Goal: Transaction & Acquisition: Purchase product/service

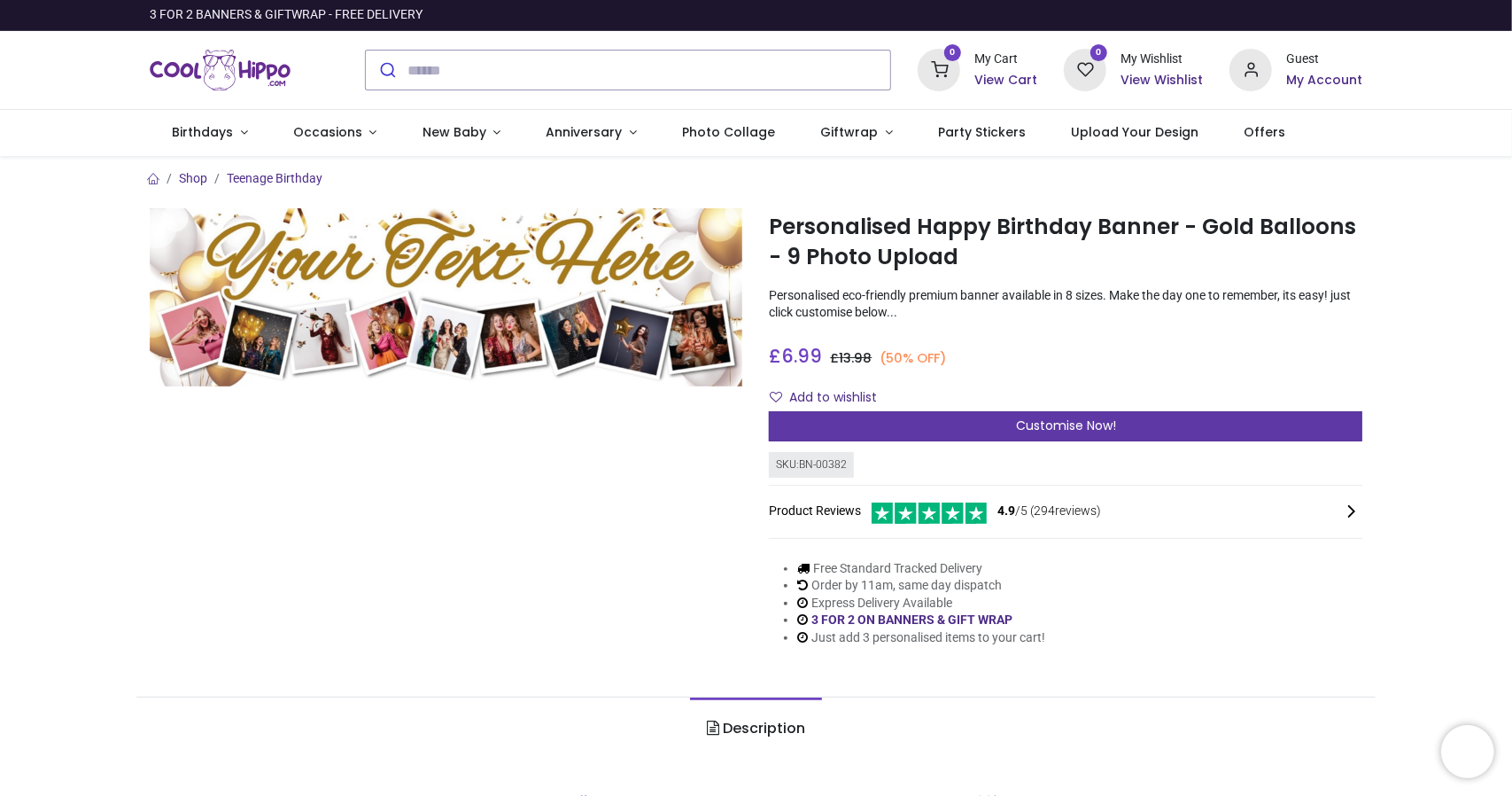
click at [1056, 420] on span "Customise Now!" at bounding box center [1066, 425] width 100 height 17
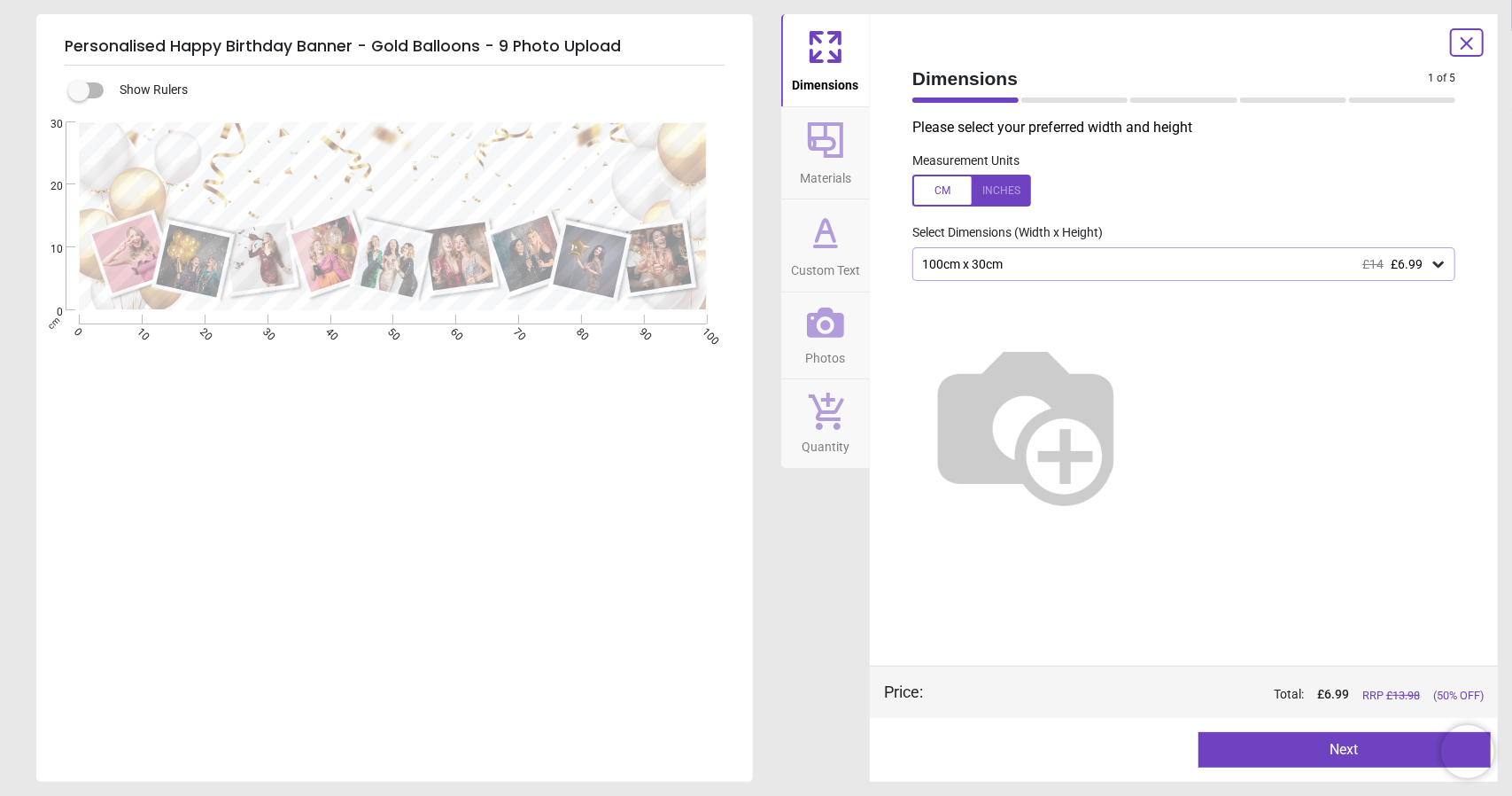
click at [833, 338] on icon at bounding box center [826, 322] width 37 height 37
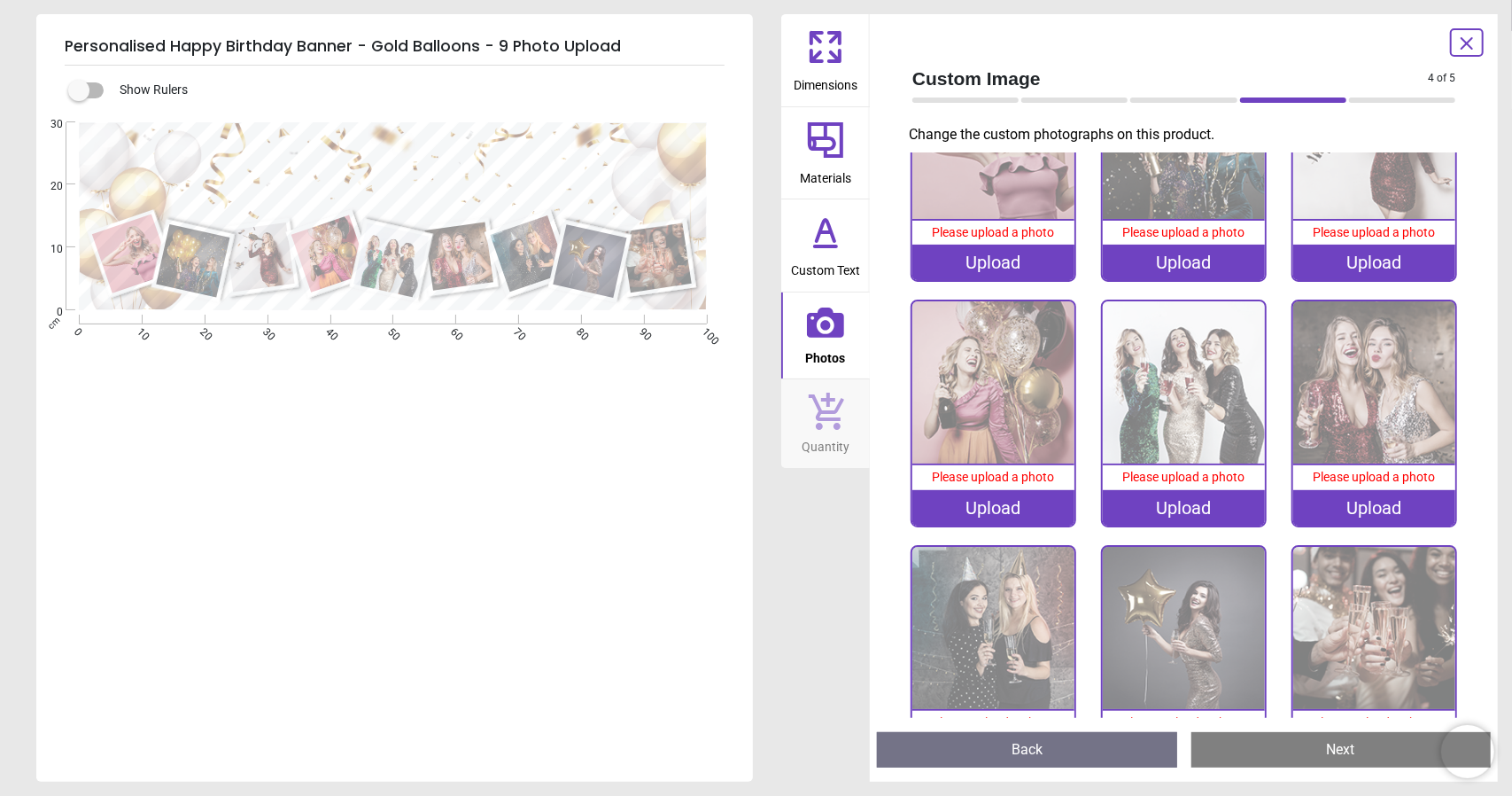
scroll to position [168, 0]
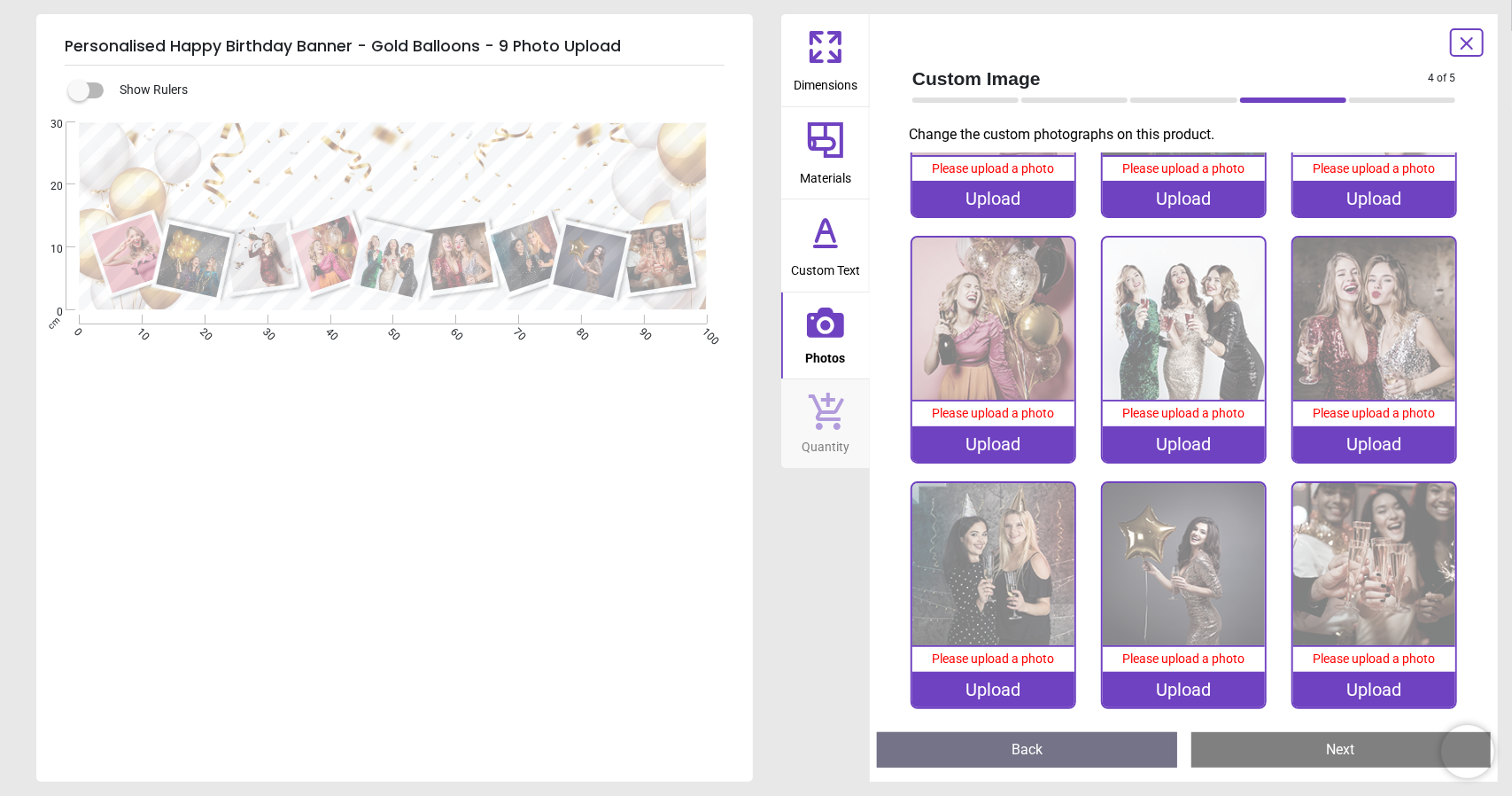
click at [1465, 45] on icon at bounding box center [1467, 44] width 11 height 11
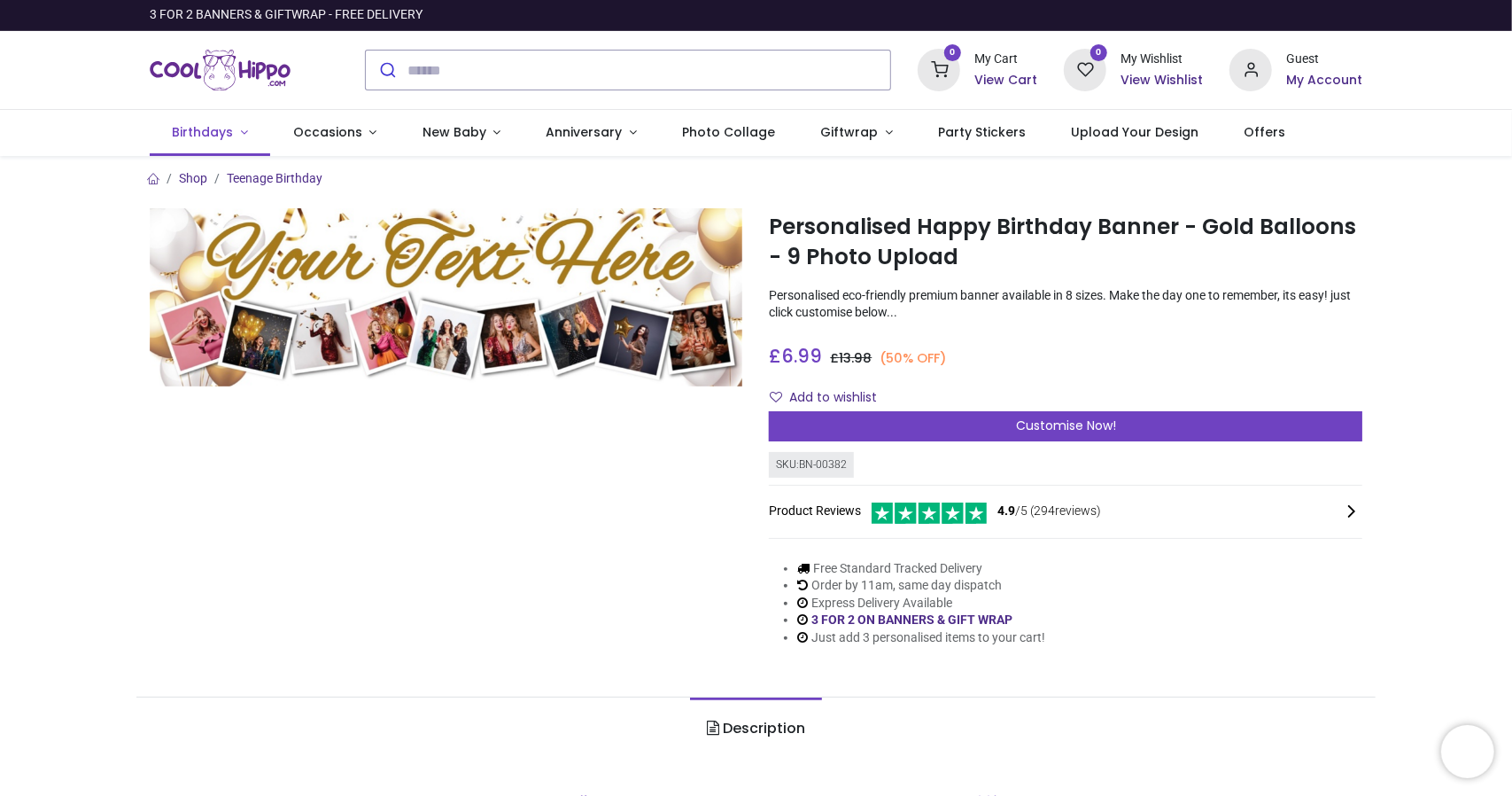
click at [235, 136] on link "Birthdays" at bounding box center [210, 133] width 121 height 46
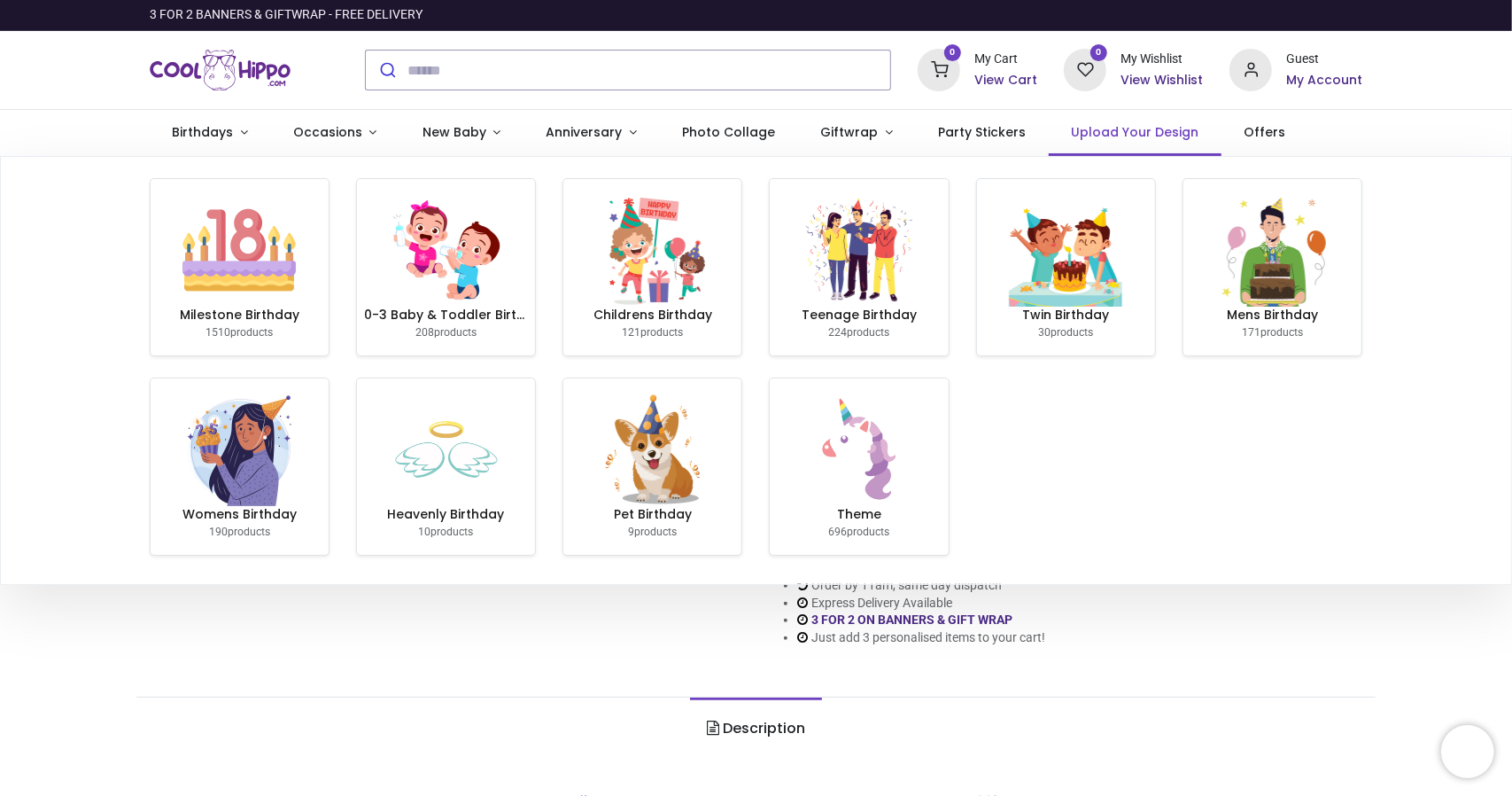
click at [1100, 131] on span "Upload Your Design" at bounding box center [1135, 131] width 127 height 17
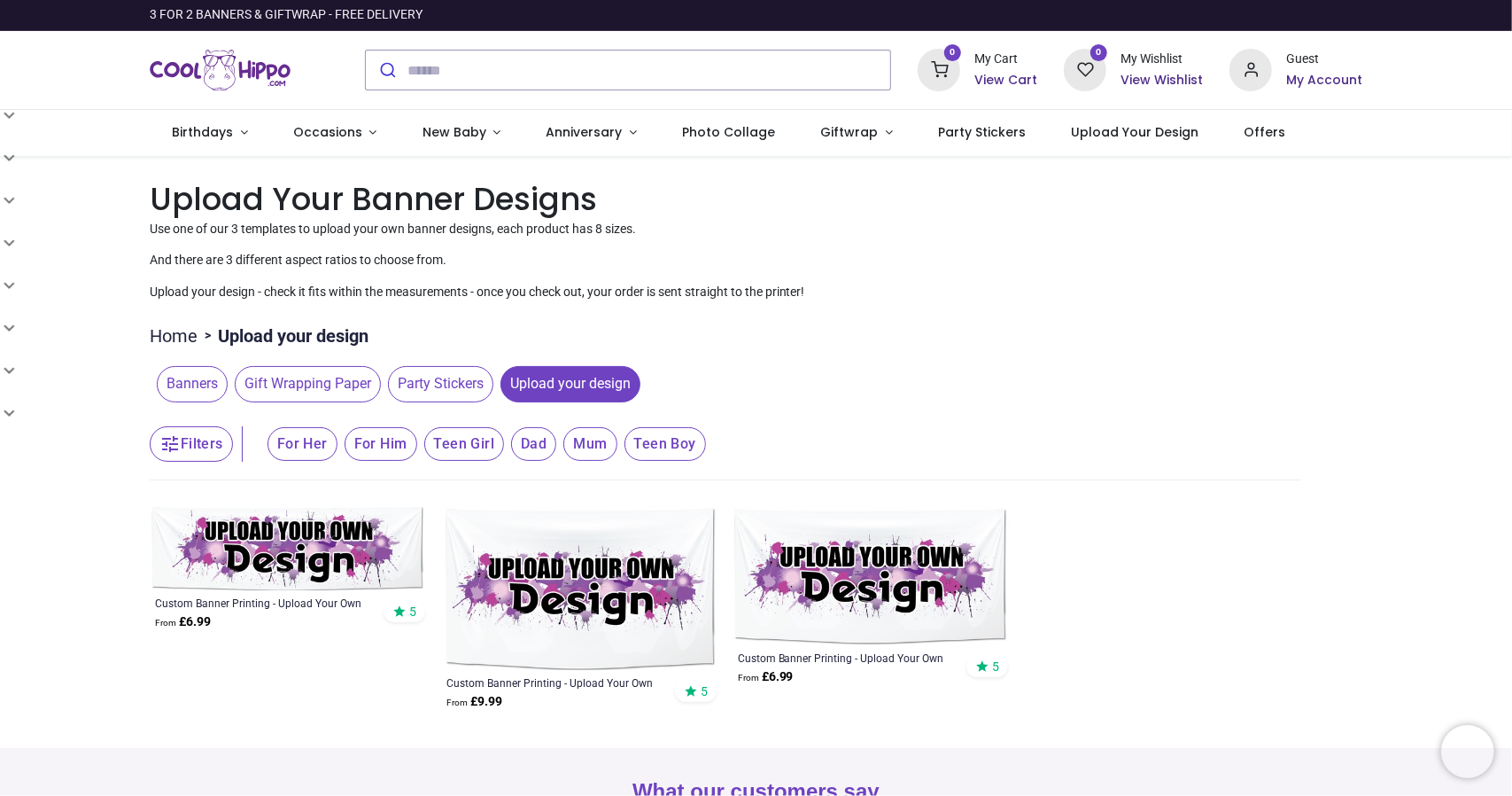
click at [576, 378] on span "Upload your design" at bounding box center [570, 383] width 140 height 35
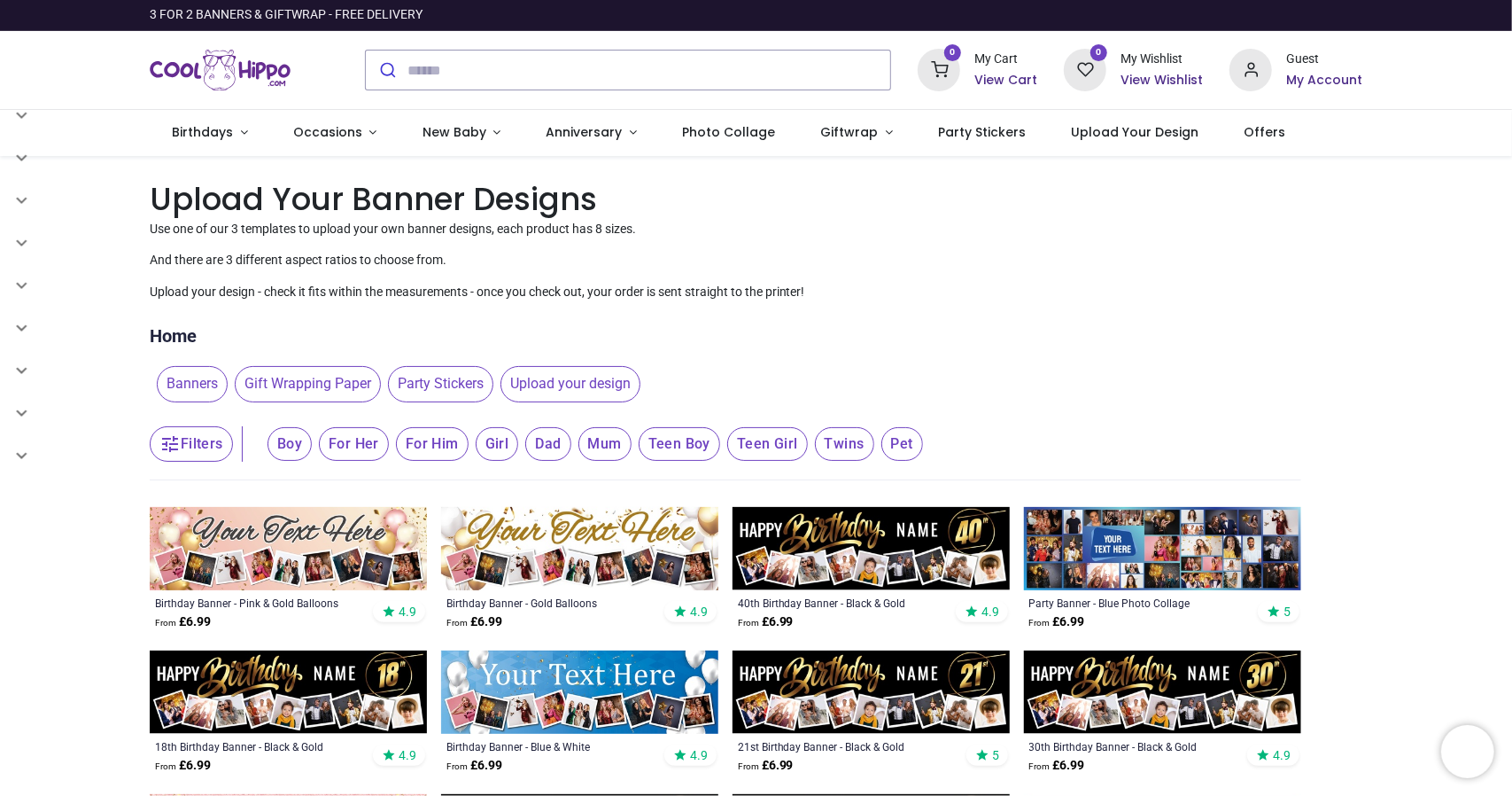
click at [574, 378] on span "Upload your design" at bounding box center [570, 383] width 140 height 35
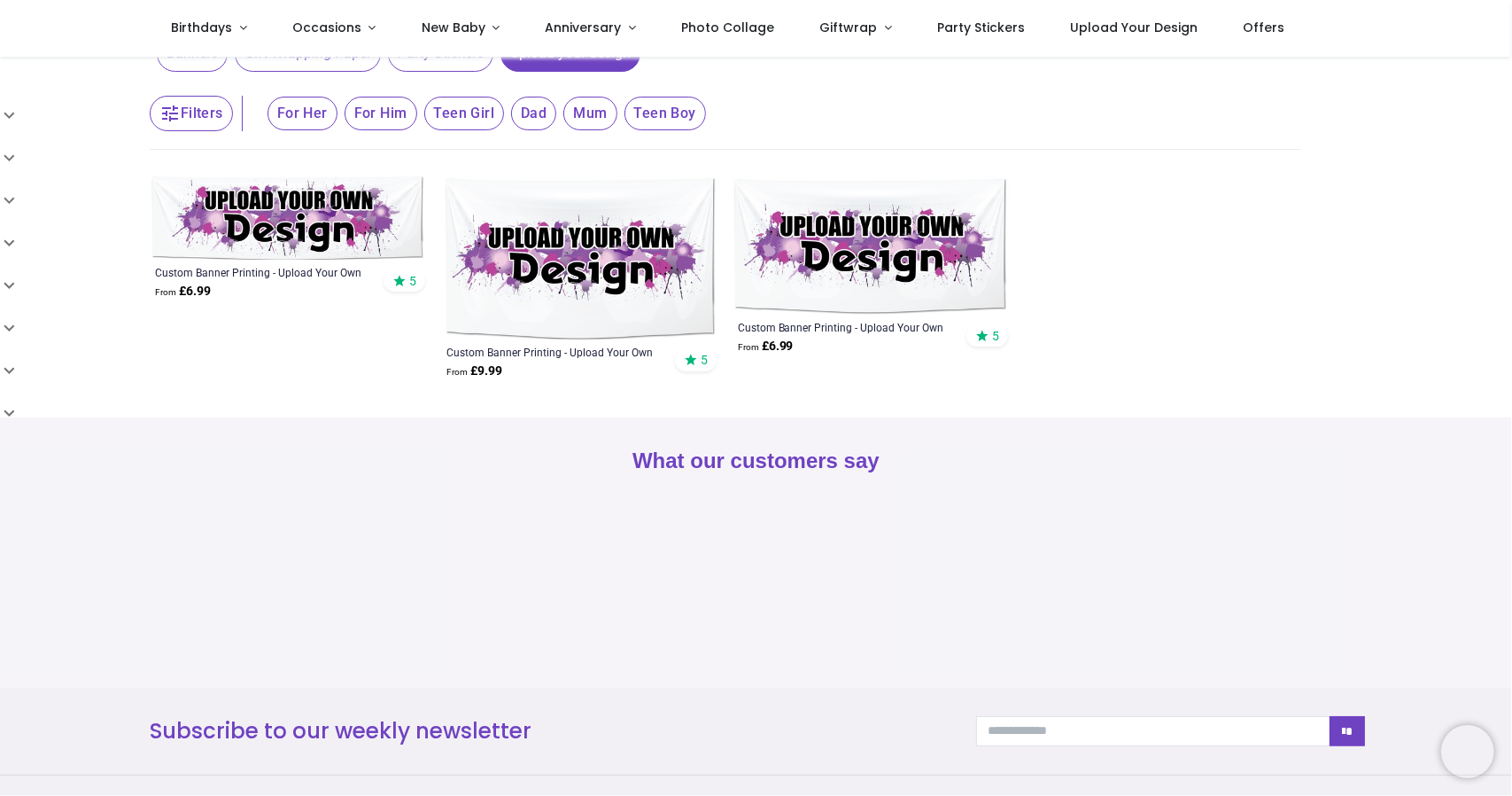
scroll to position [266, 0]
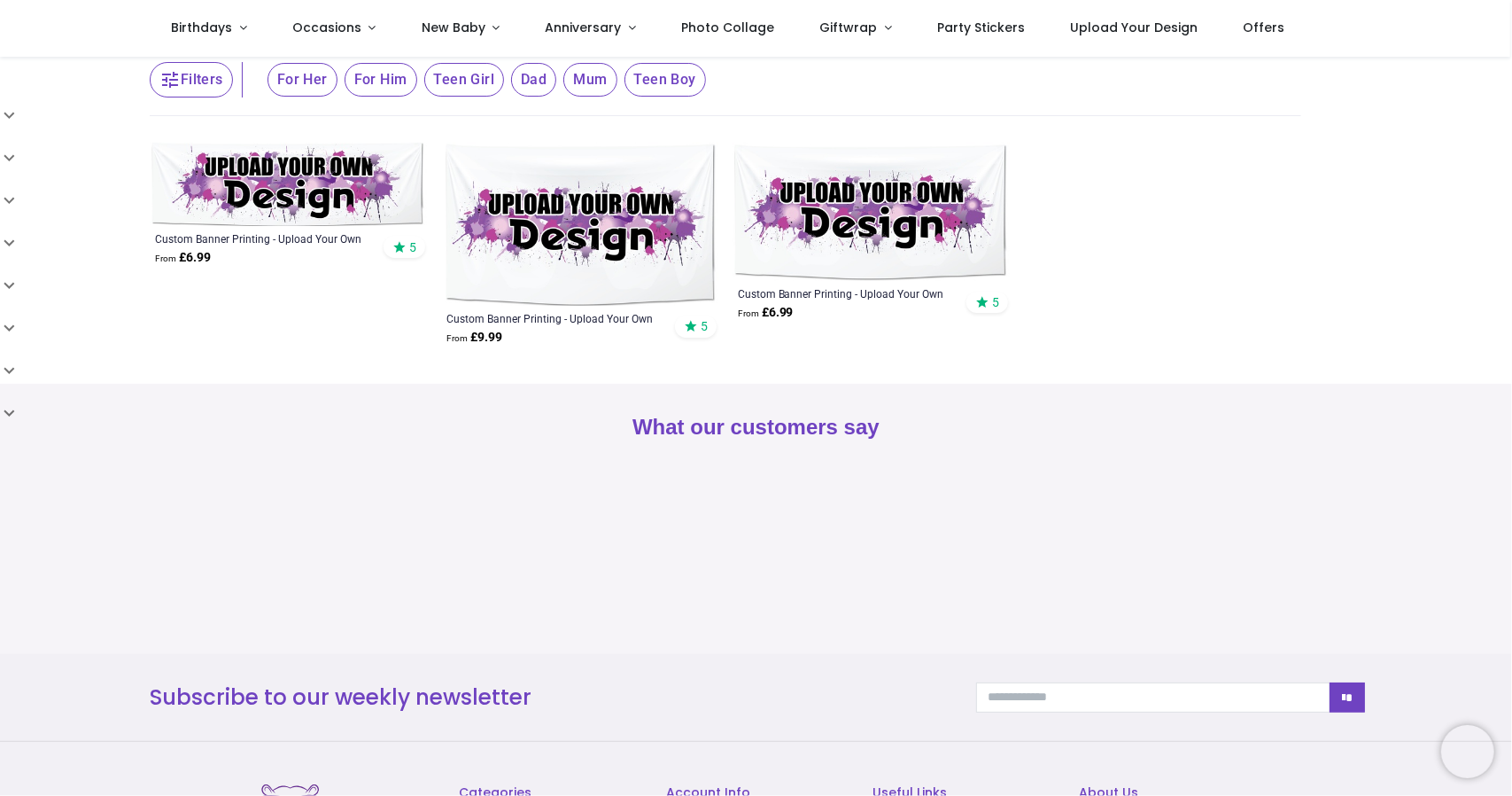
click at [332, 183] on img at bounding box center [288, 185] width 277 height 84
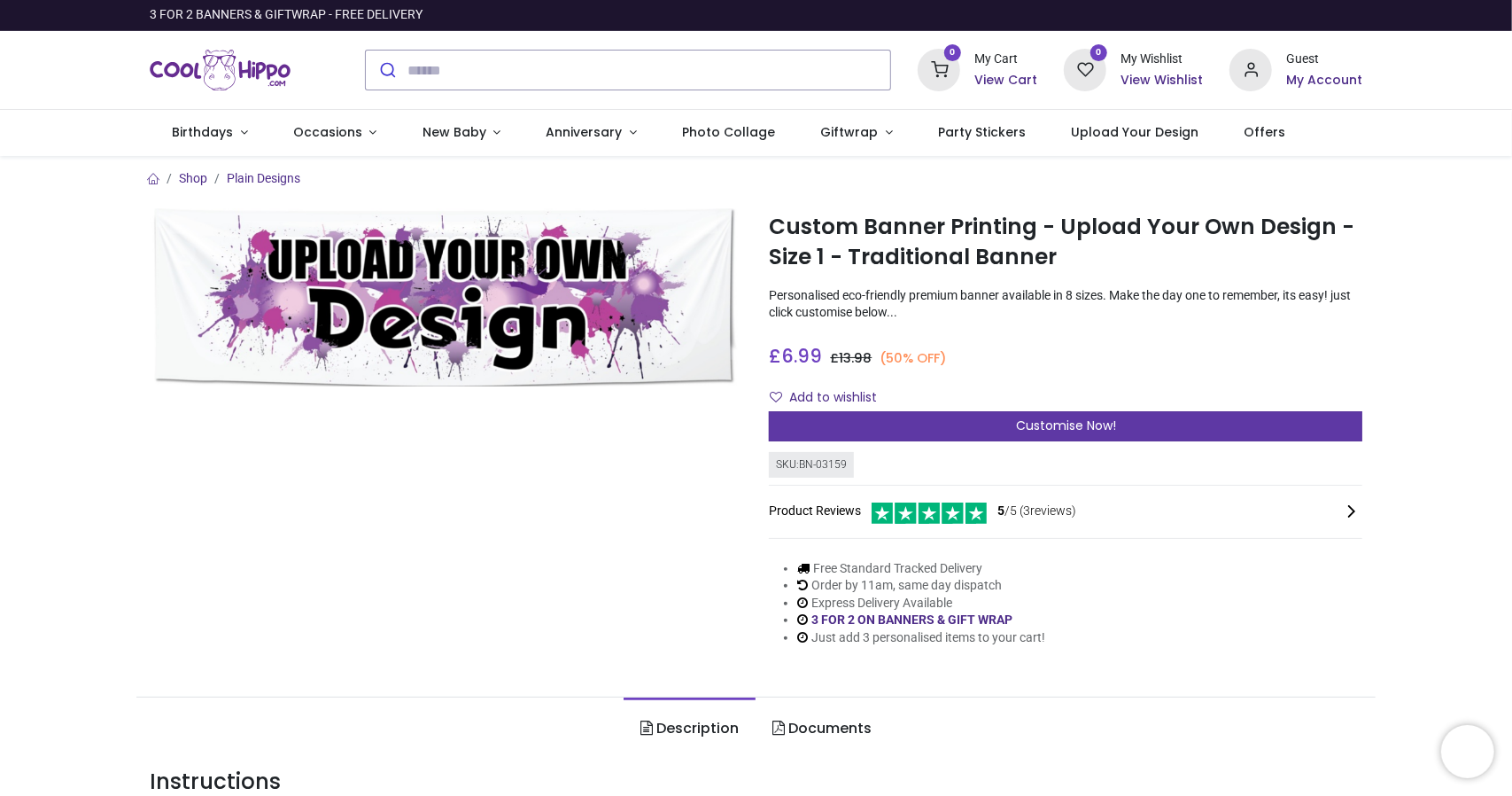
click at [1086, 428] on span "Customise Now!" at bounding box center [1066, 425] width 100 height 17
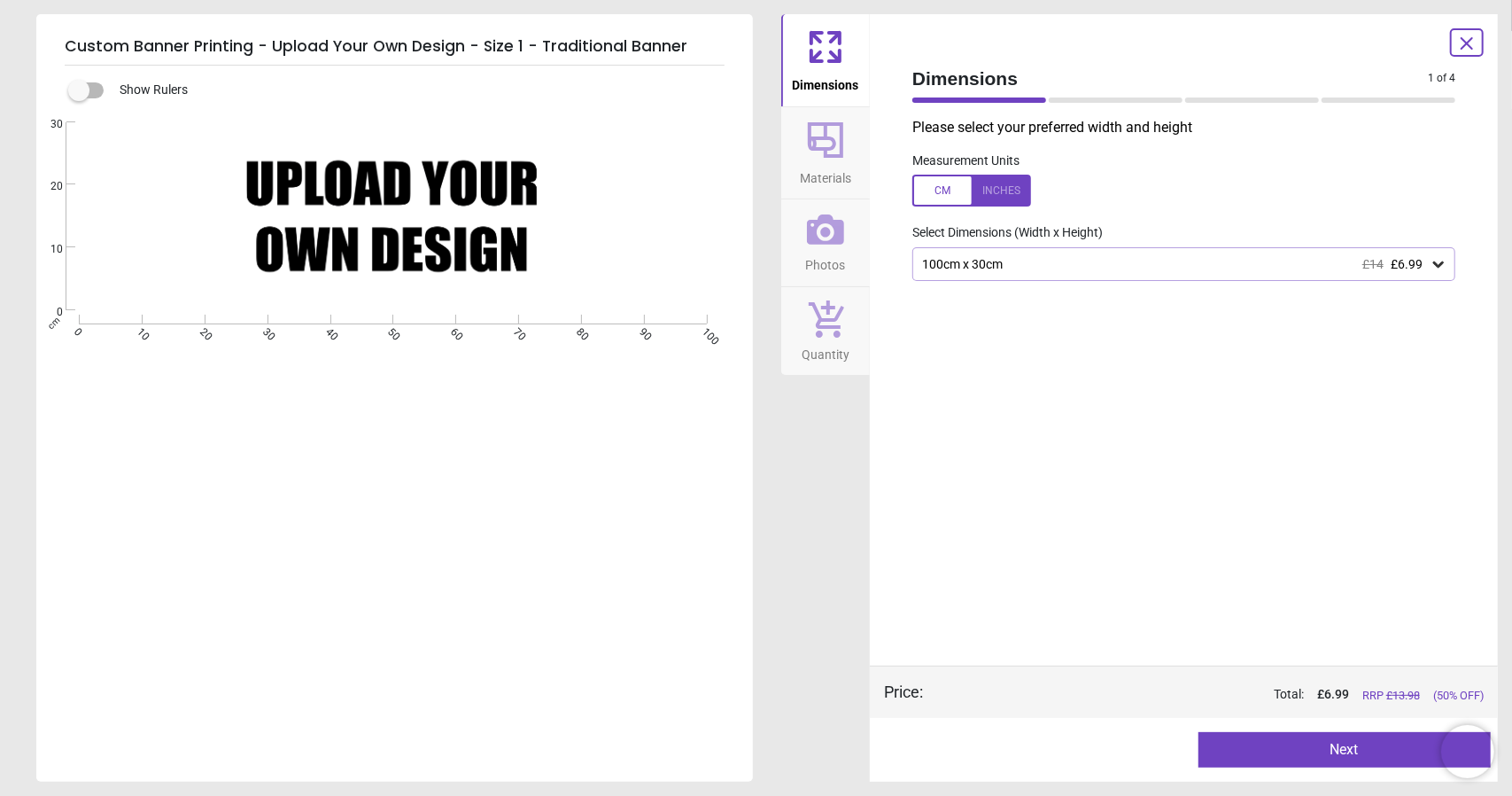
click at [820, 232] on icon at bounding box center [826, 229] width 37 height 30
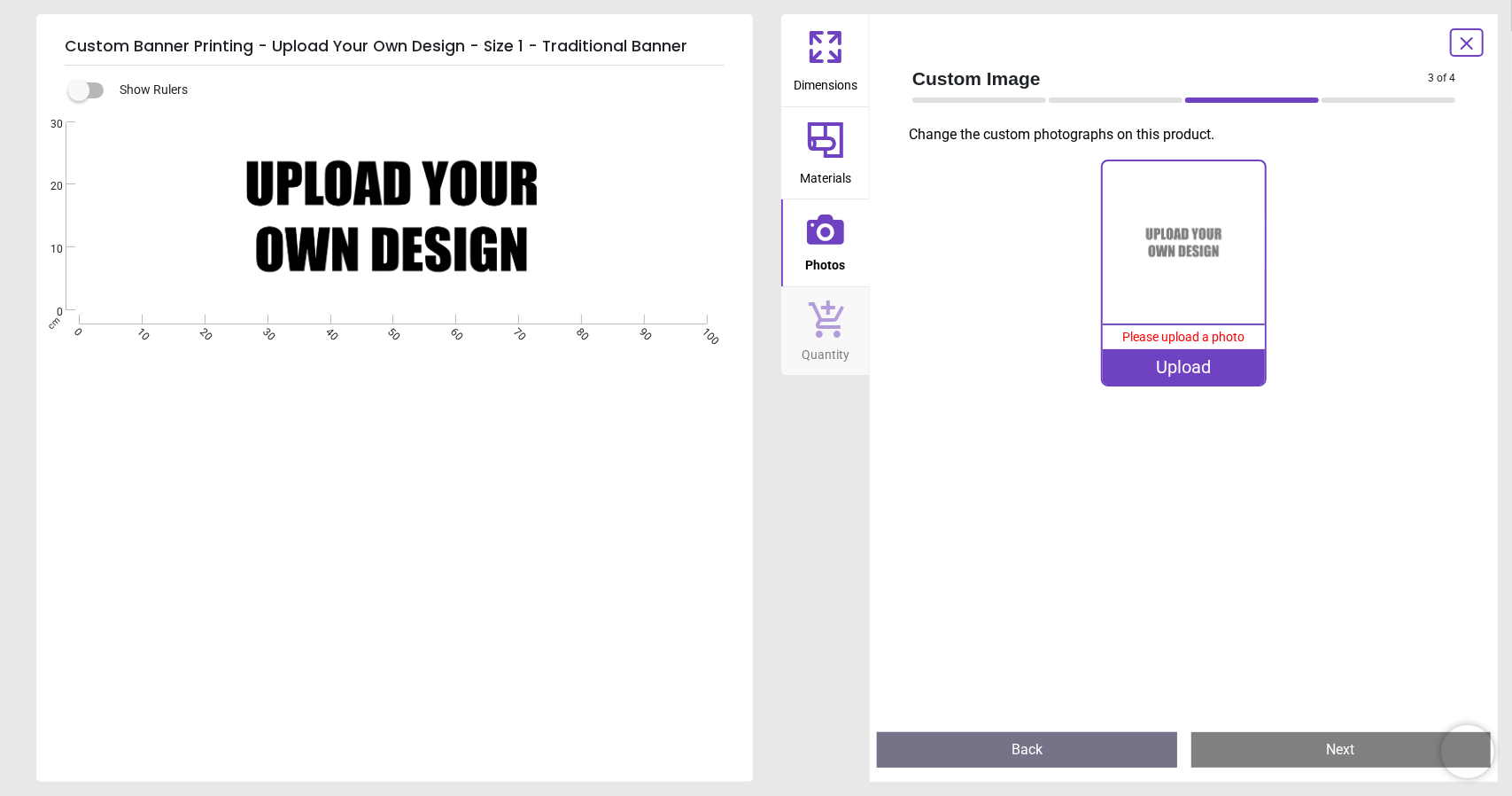
click at [1191, 367] on div "Upload" at bounding box center [1184, 367] width 162 height 35
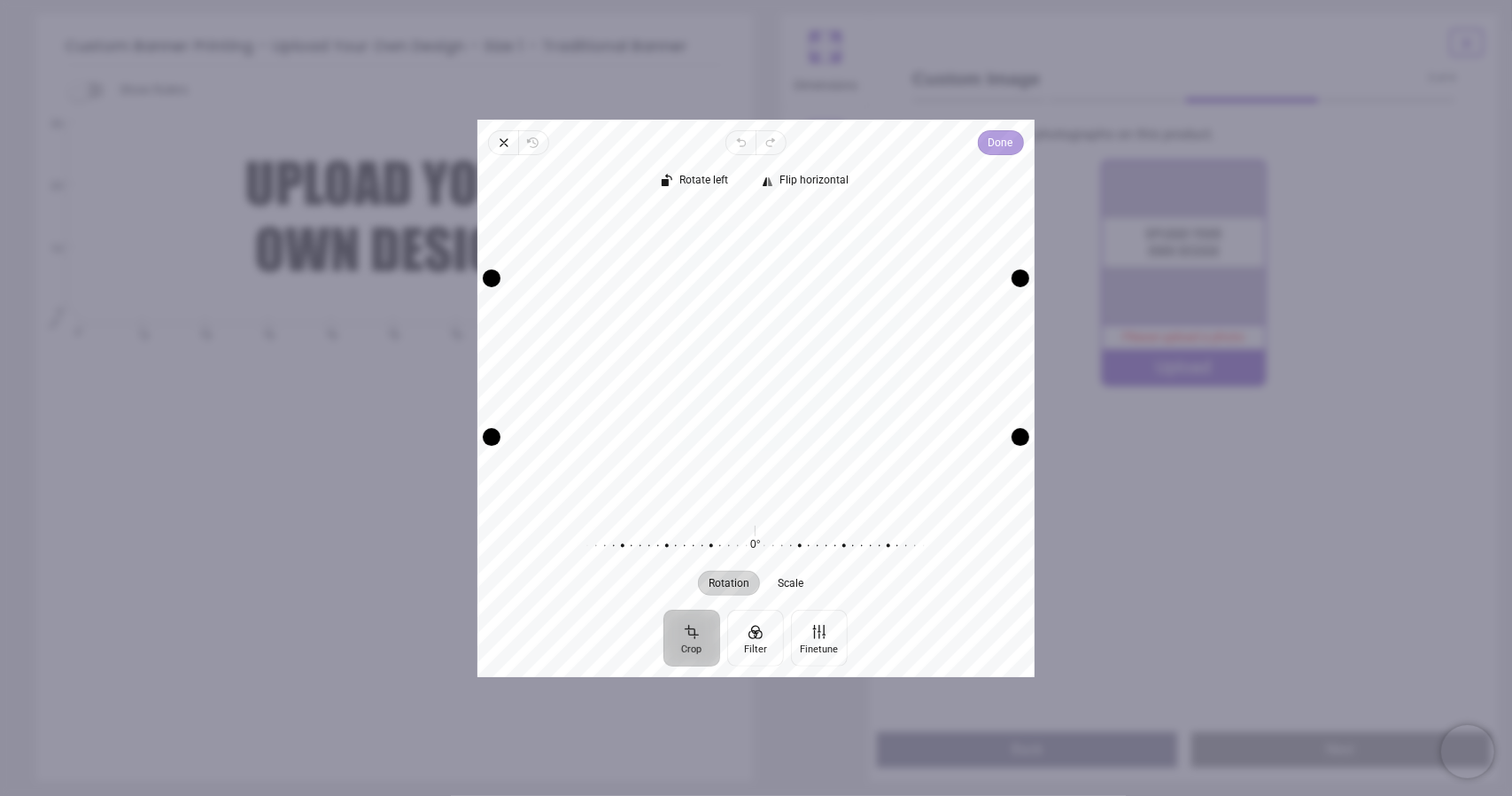
click at [1012, 143] on span "Done" at bounding box center [1000, 142] width 25 height 21
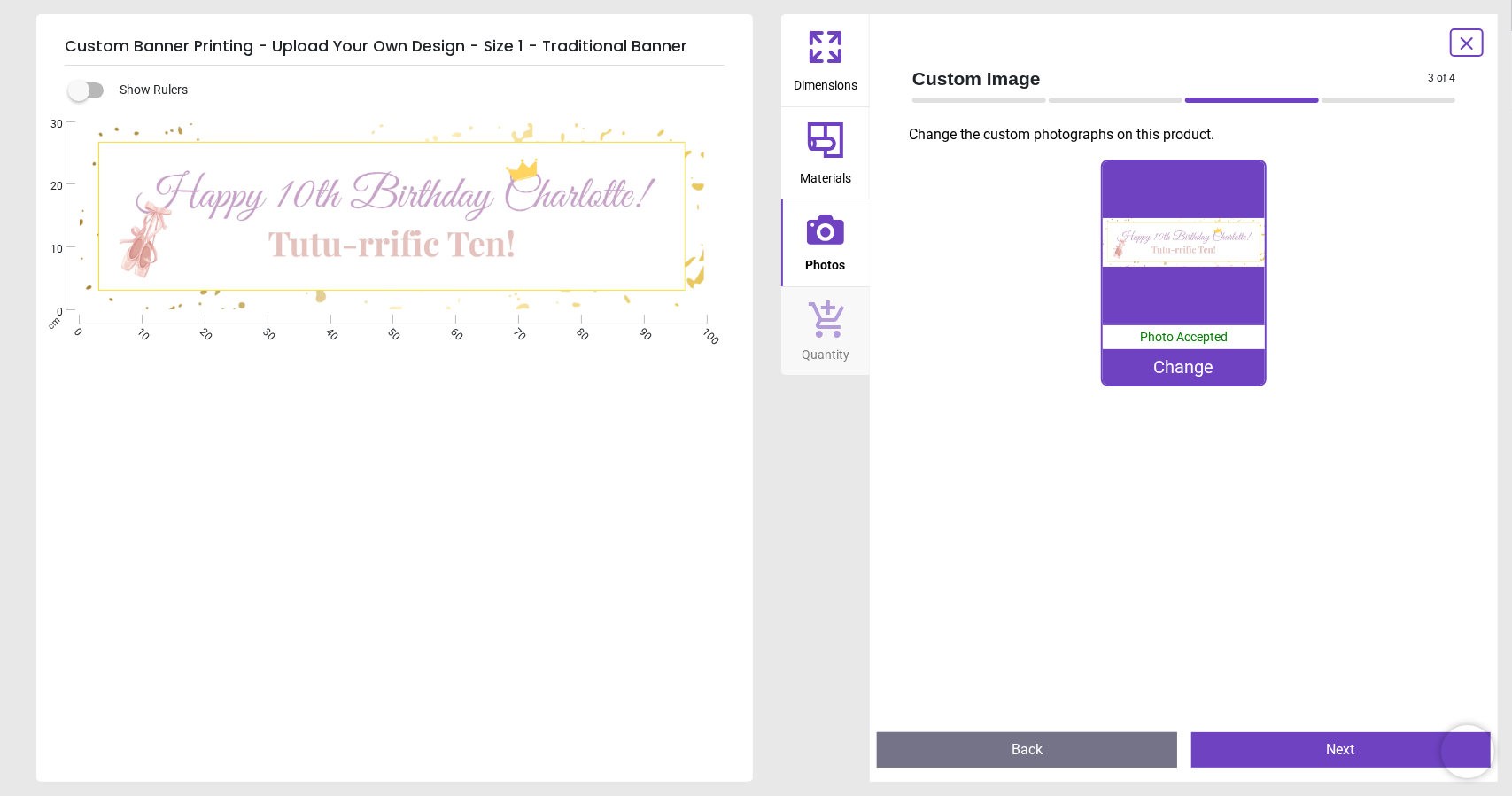
click at [1271, 742] on button "Next" at bounding box center [1341, 750] width 300 height 35
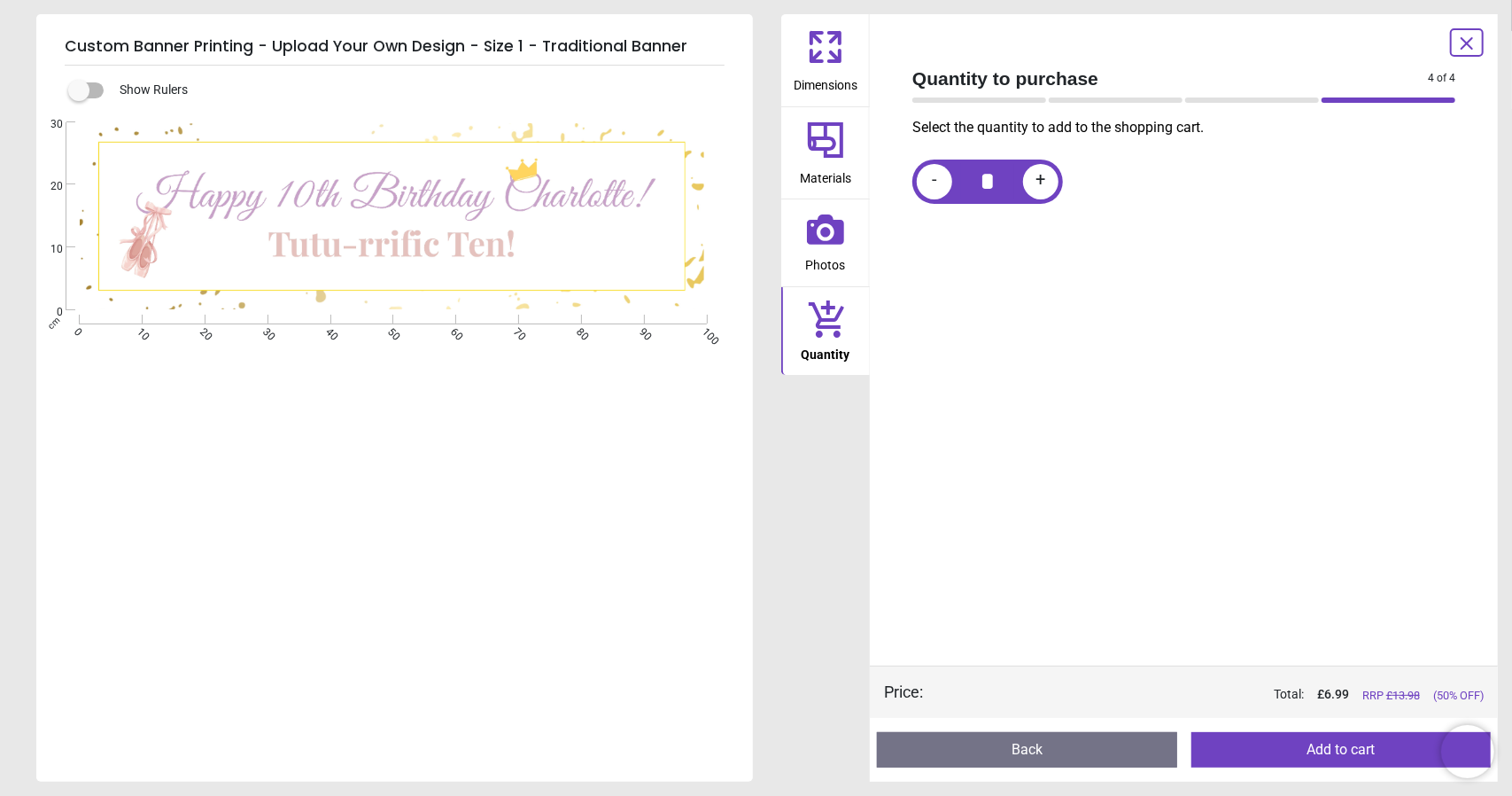
click at [117, 96] on div "Show Rulers" at bounding box center [416, 90] width 674 height 21
click at [79, 90] on label at bounding box center [79, 90] width 0 height 0
click at [107, 90] on div "Show Rulers" at bounding box center [416, 90] width 674 height 21
click at [79, 90] on label at bounding box center [79, 90] width 0 height 0
drag, startPoint x: 289, startPoint y: 224, endPoint x: 243, endPoint y: 224, distance: 46.0
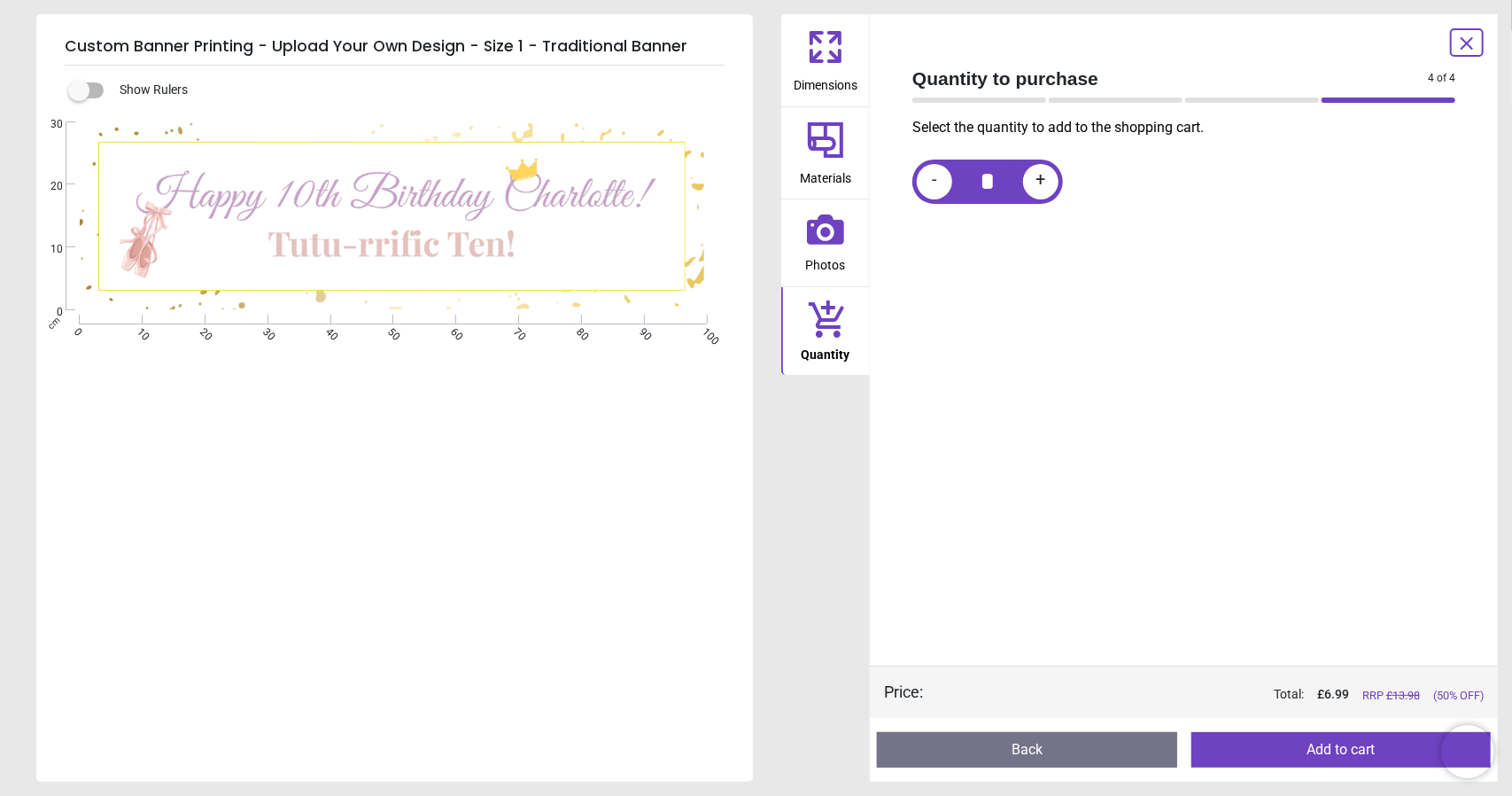
click at [243, 224] on image at bounding box center [393, 217] width 626 height 187
click at [844, 36] on icon at bounding box center [826, 46] width 43 height 43
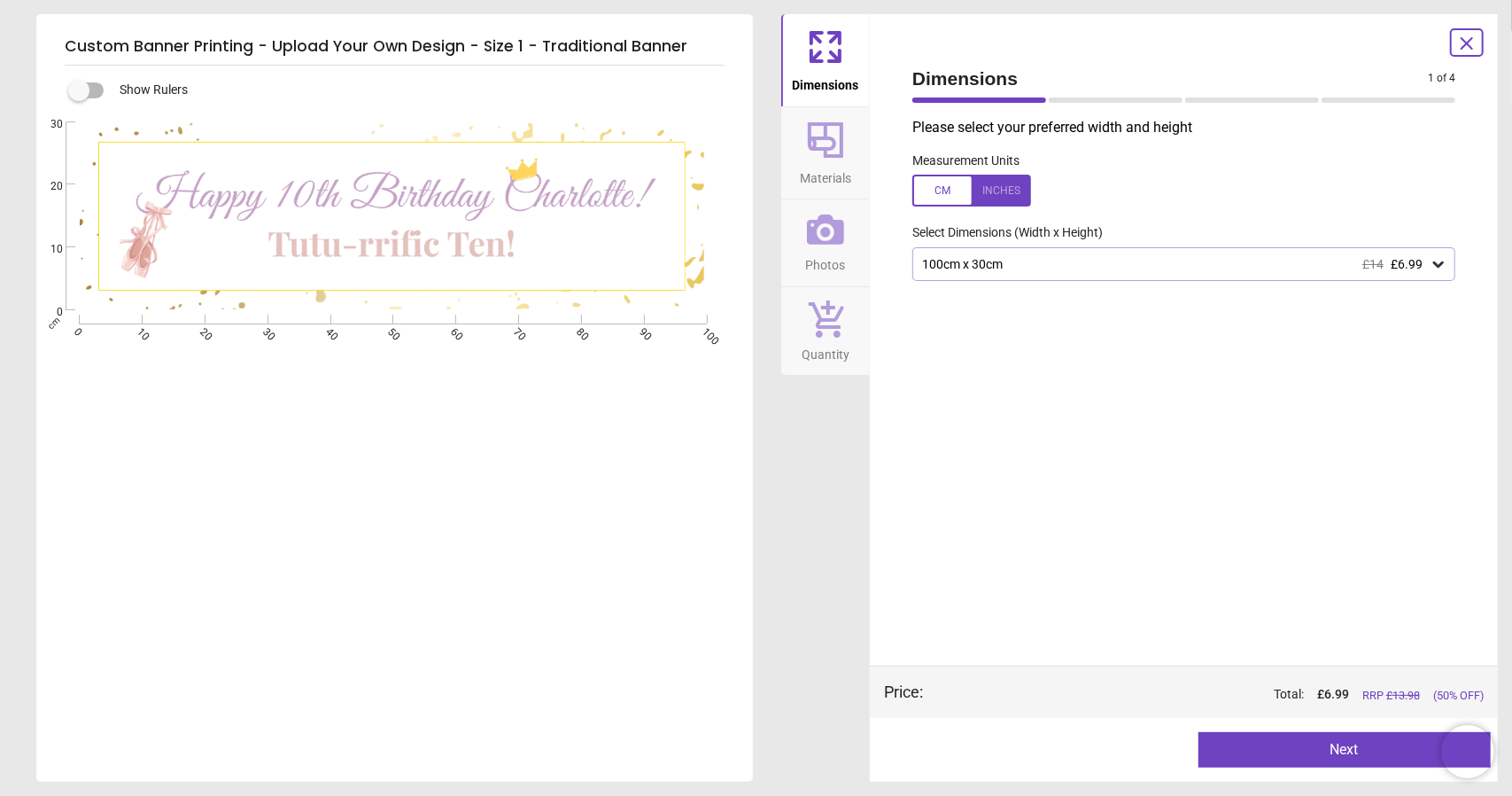
click at [1136, 109] on div "1 of 5" at bounding box center [1184, 99] width 557 height 17
click at [1135, 107] on div "1 of 5" at bounding box center [1184, 99] width 557 height 17
click at [1027, 134] on p "Please select your preferred width and height" at bounding box center [1191, 127] width 557 height 19
click at [947, 193] on div at bounding box center [972, 190] width 119 height 32
click at [1261, 264] on div "39.4" x 11.8" (3ft 3" x 1ft) £14 £6.99" at bounding box center [1175, 265] width 509 height 15
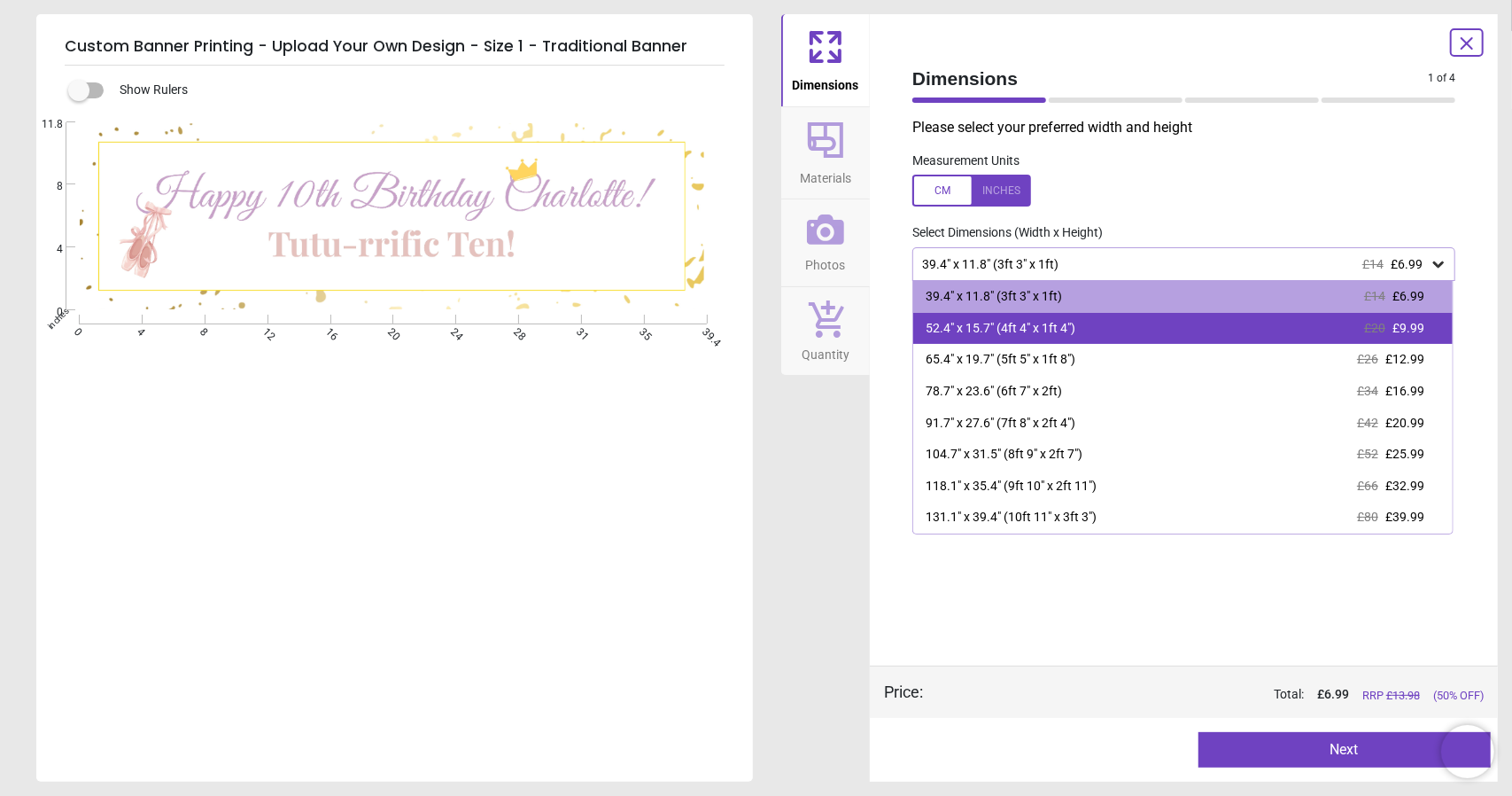
click at [1251, 317] on div "52.4" x 15.7" (4ft 4" x 1ft 4") £20 £9.99" at bounding box center [1182, 328] width 539 height 32
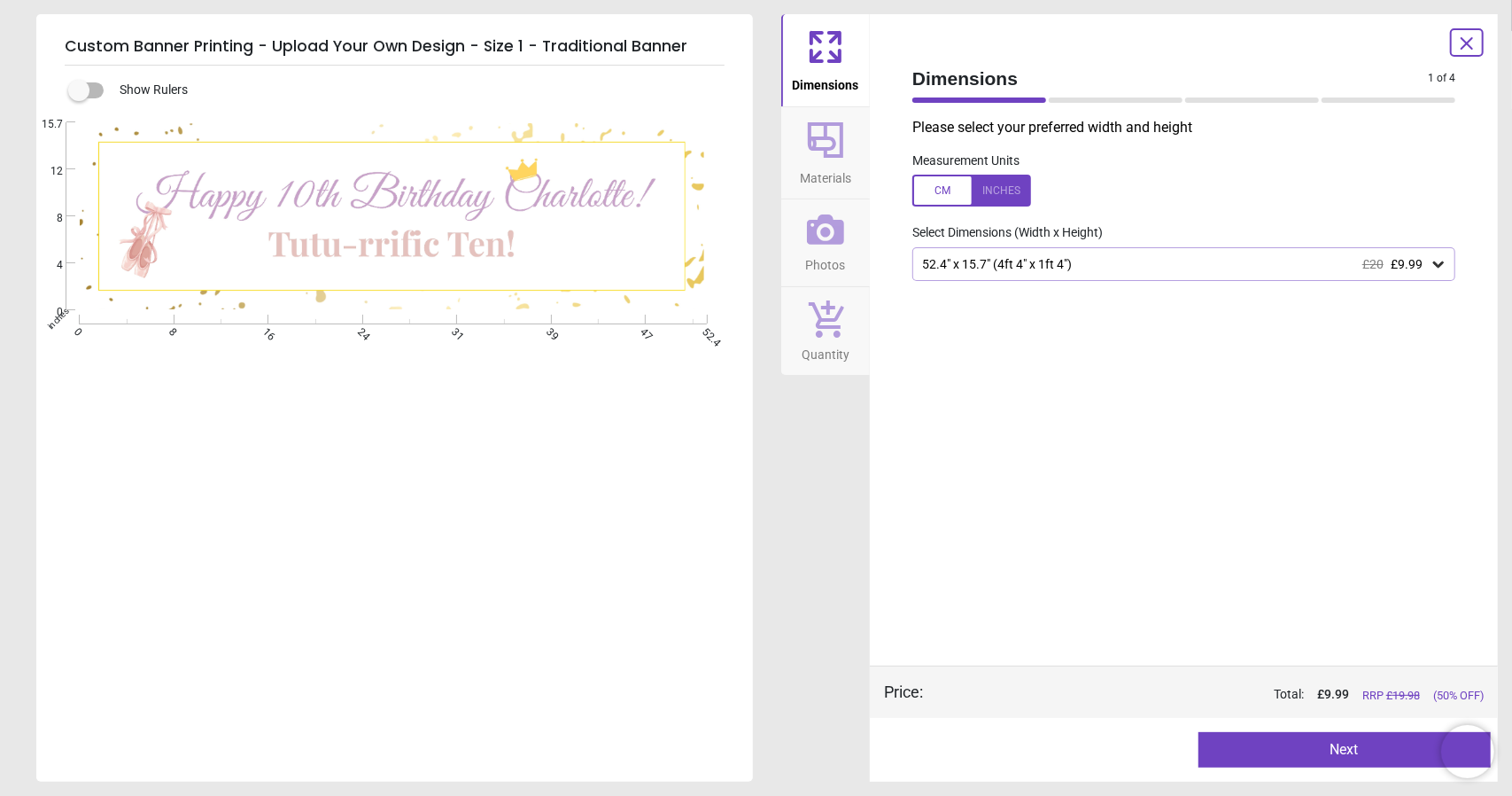
click at [1027, 270] on div "52.4" x 15.7" (4ft 4" x 1ft 4") £20 £9.99" at bounding box center [1175, 265] width 509 height 15
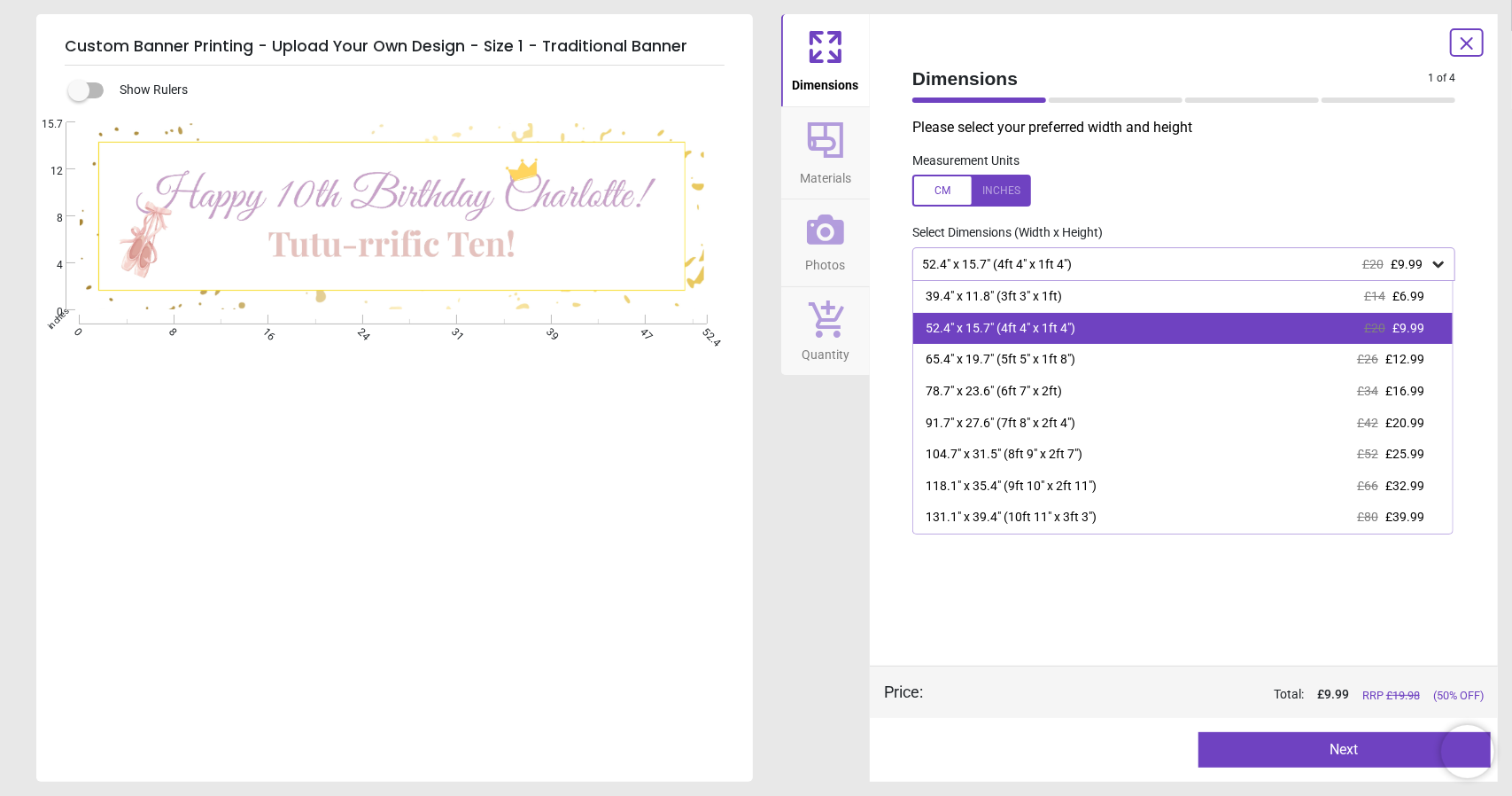
click at [1009, 329] on div "52.4" x 15.7" (4ft 4" x 1ft 4")" at bounding box center [1000, 328] width 150 height 17
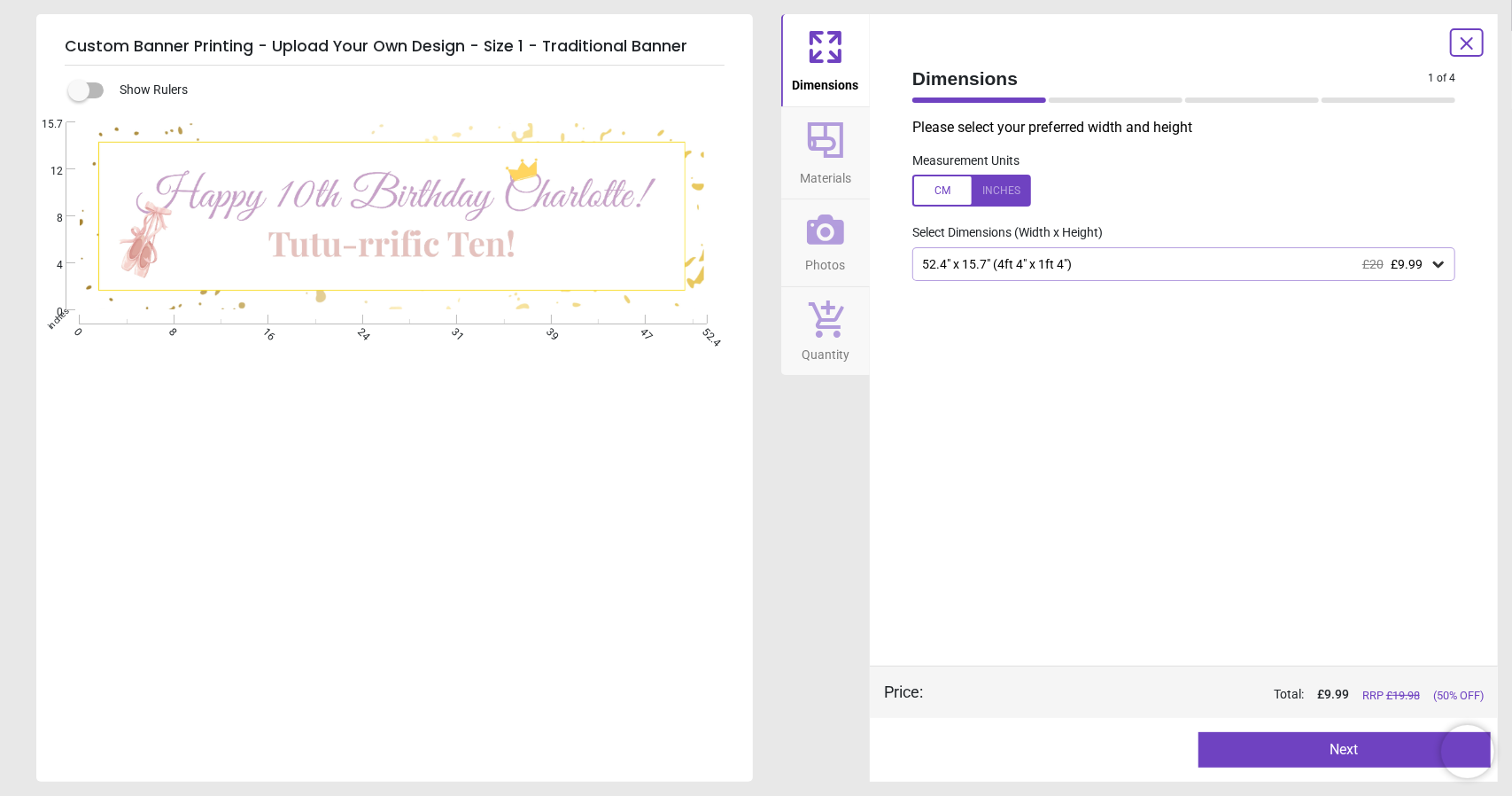
click at [956, 192] on div at bounding box center [972, 190] width 119 height 32
click at [570, 217] on image at bounding box center [393, 217] width 626 height 187
click at [1482, 51] on div at bounding box center [1467, 42] width 34 height 28
click at [1478, 48] on div at bounding box center [1467, 42] width 34 height 28
click at [1473, 47] on icon at bounding box center [1467, 43] width 21 height 21
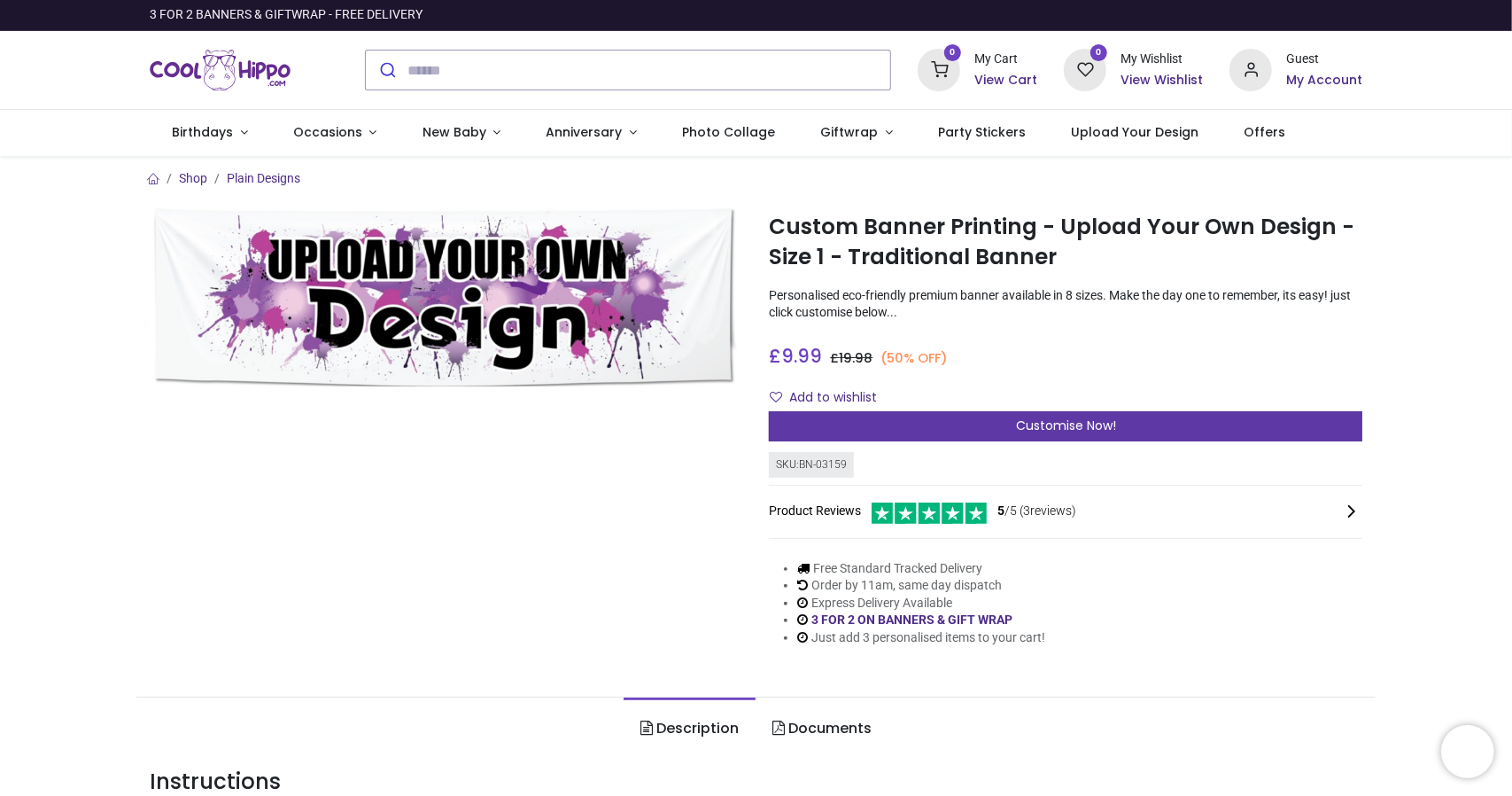
click at [1066, 428] on span "Customise Now!" at bounding box center [1066, 425] width 100 height 17
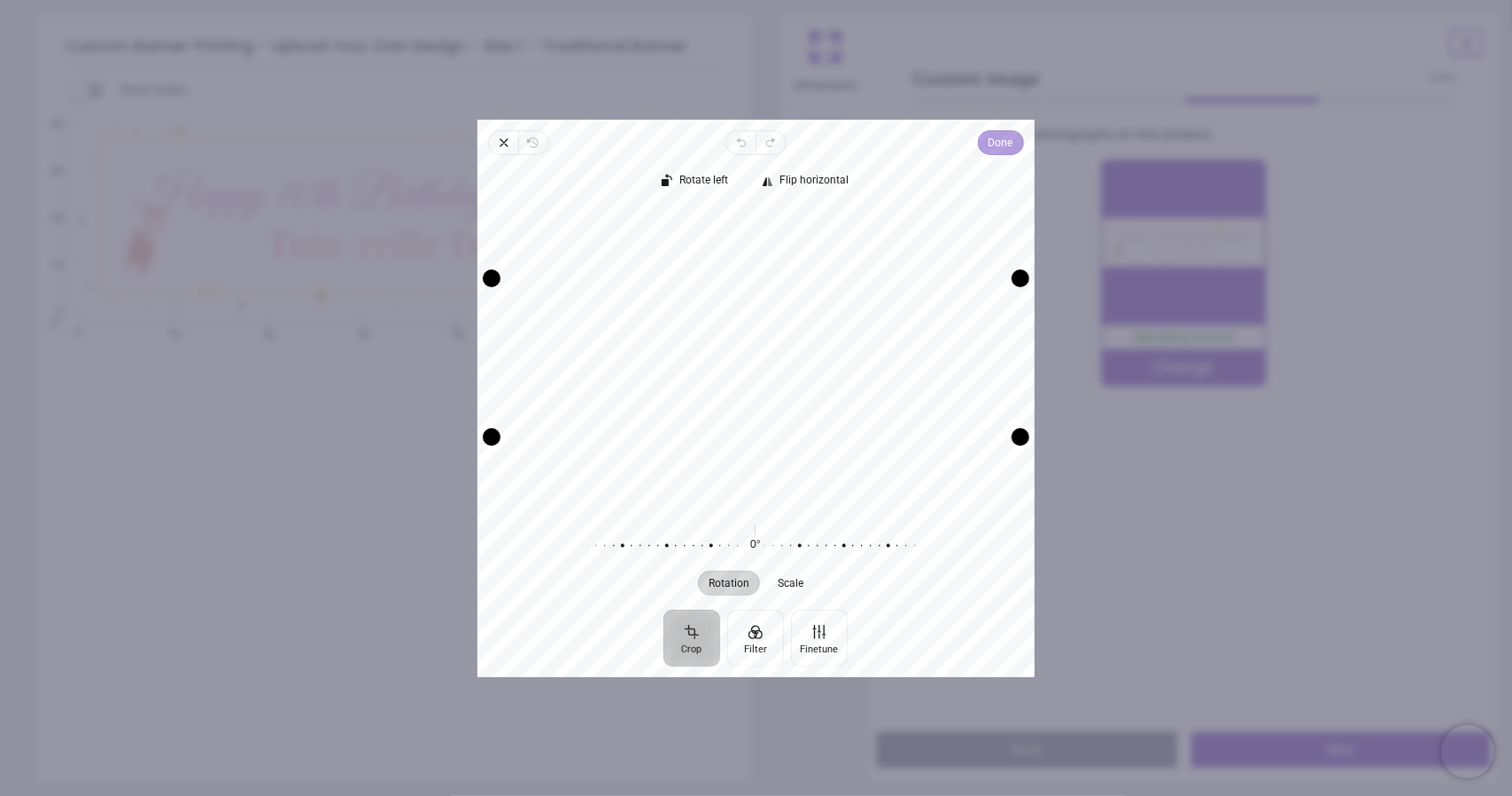
click at [1001, 143] on span "Done" at bounding box center [1000, 142] width 25 height 21
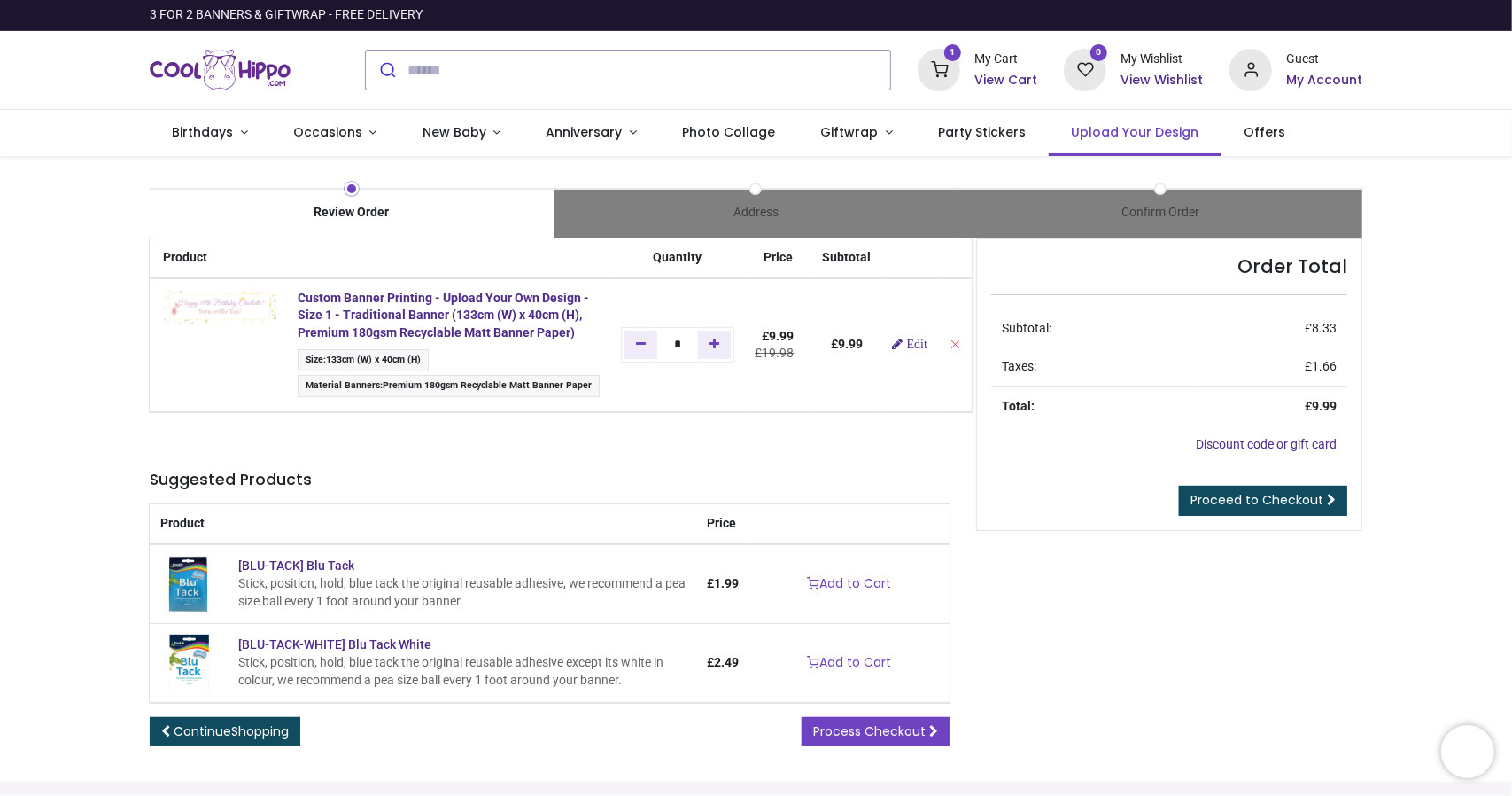
click at [1105, 128] on span "Upload Your Design" at bounding box center [1135, 131] width 127 height 17
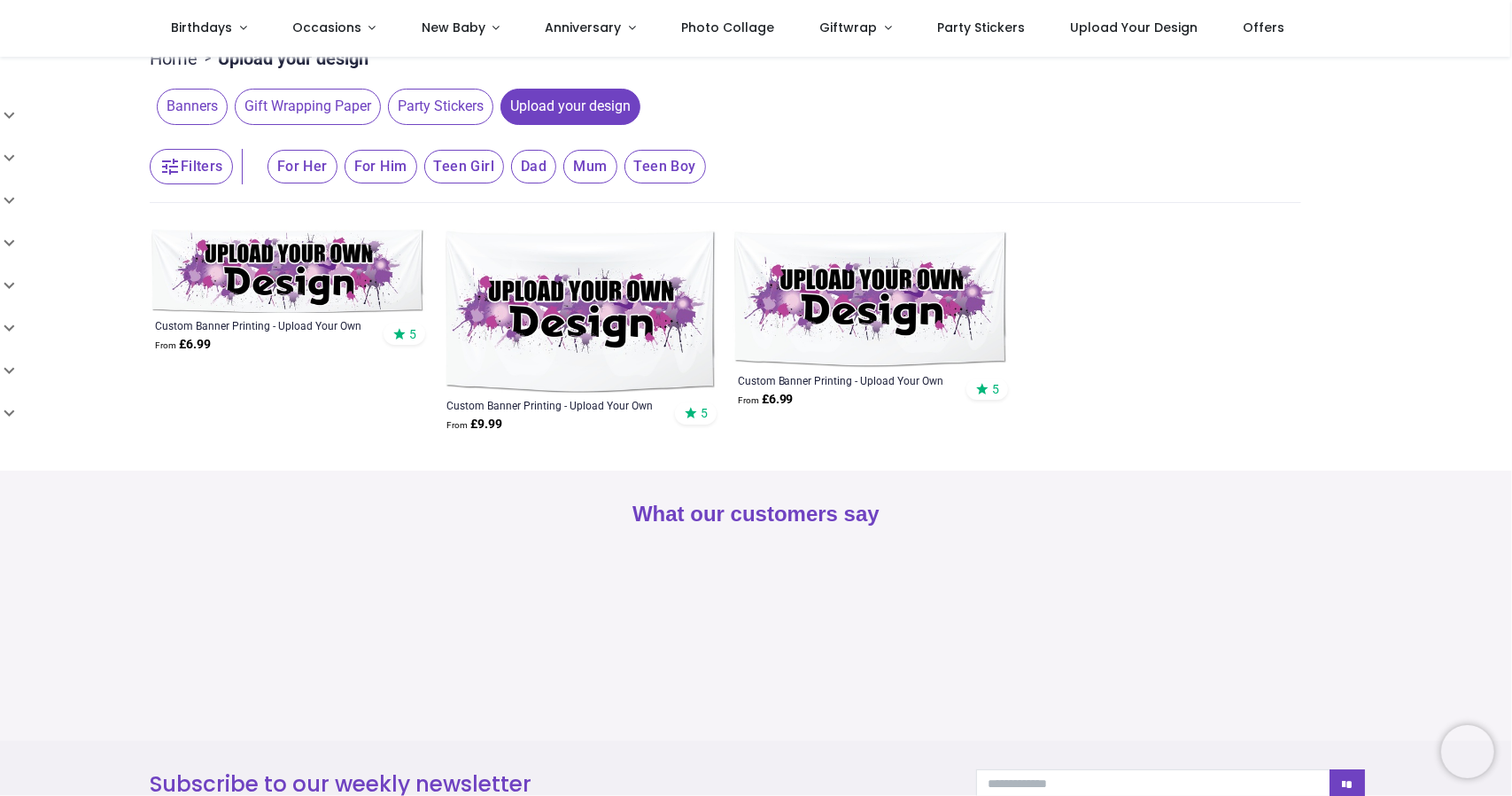
scroll to position [177, 0]
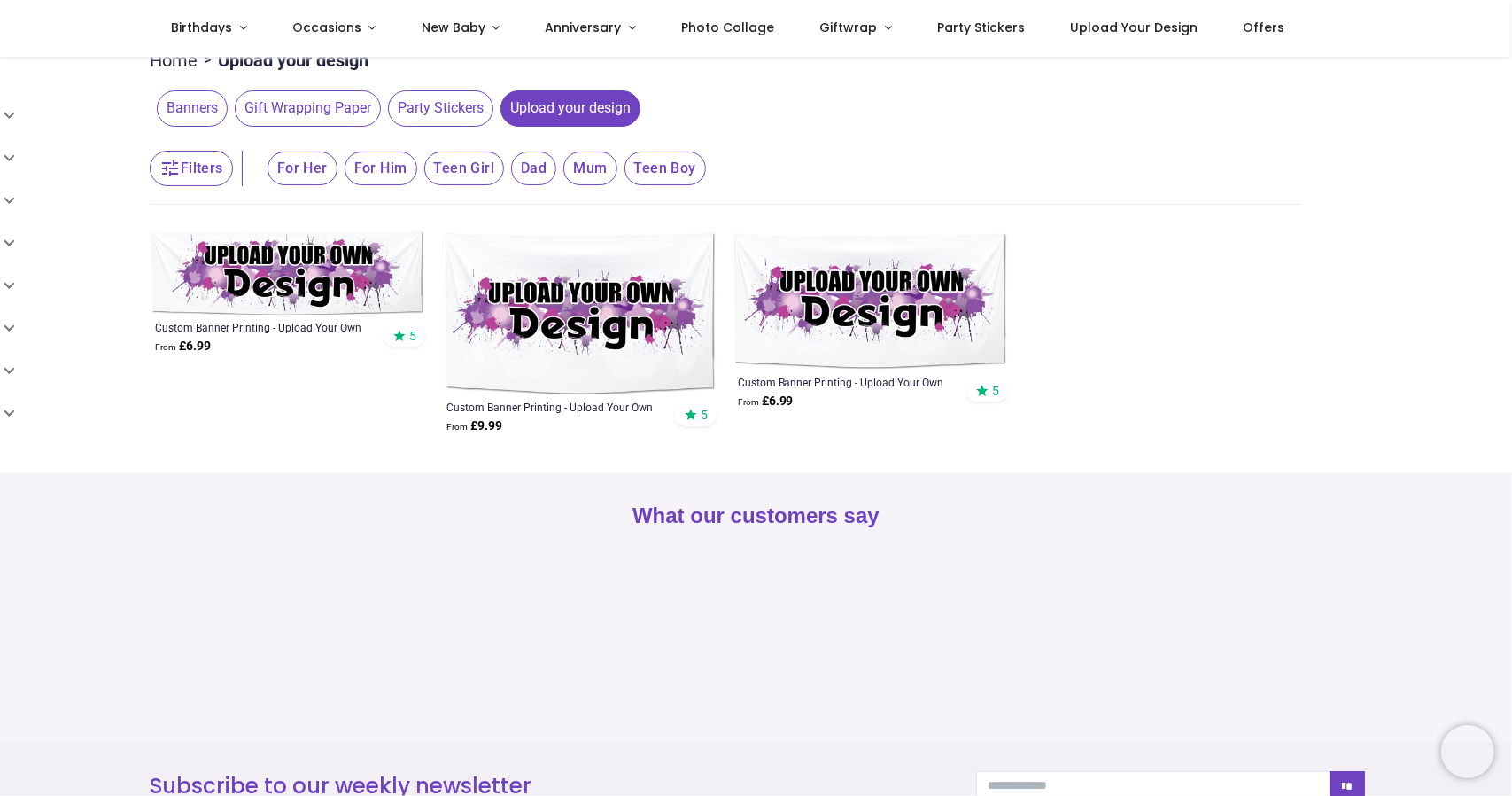
click at [392, 279] on img at bounding box center [288, 273] width 277 height 84
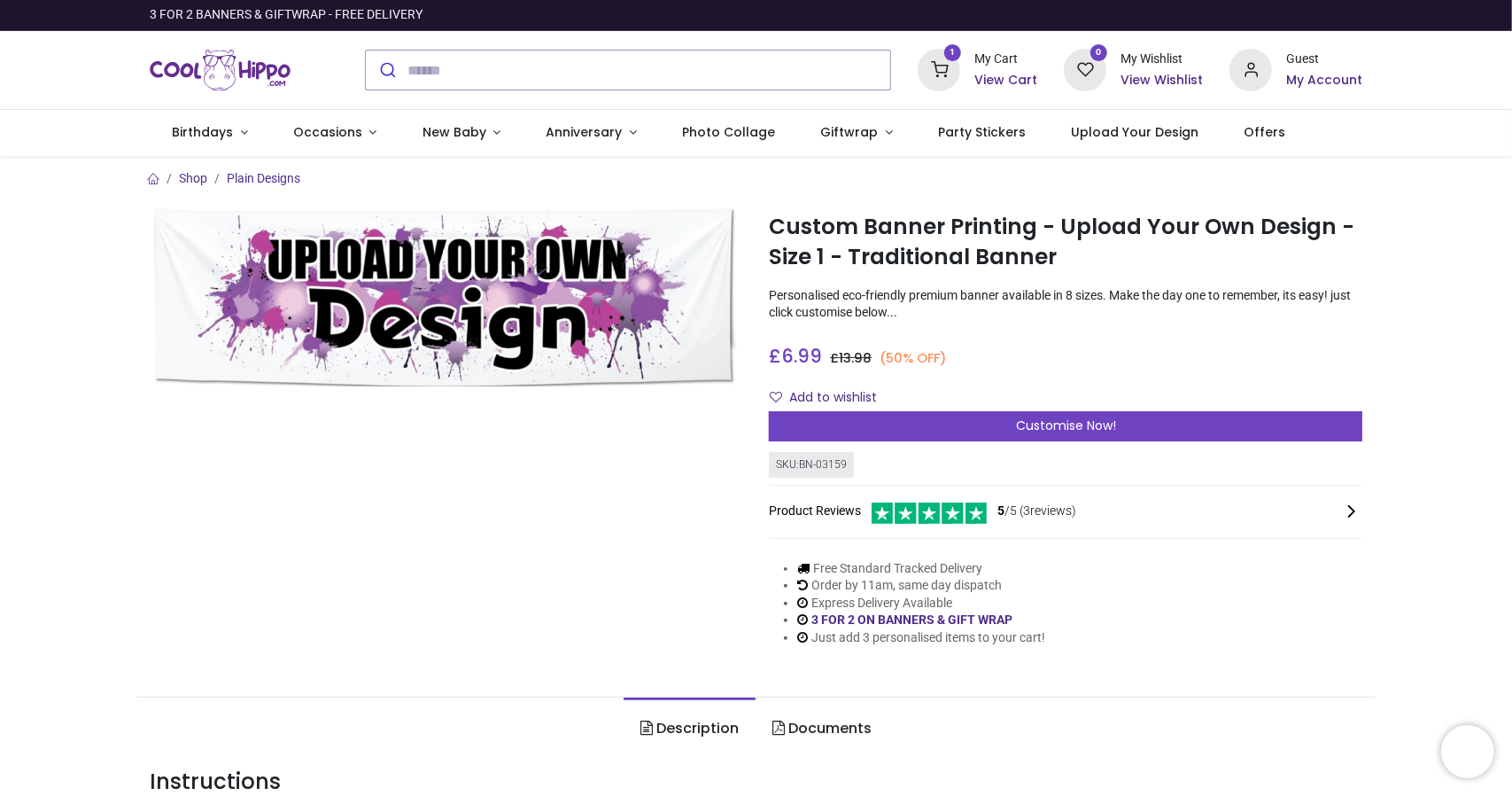
click at [949, 65] on icon at bounding box center [938, 70] width 43 height 43
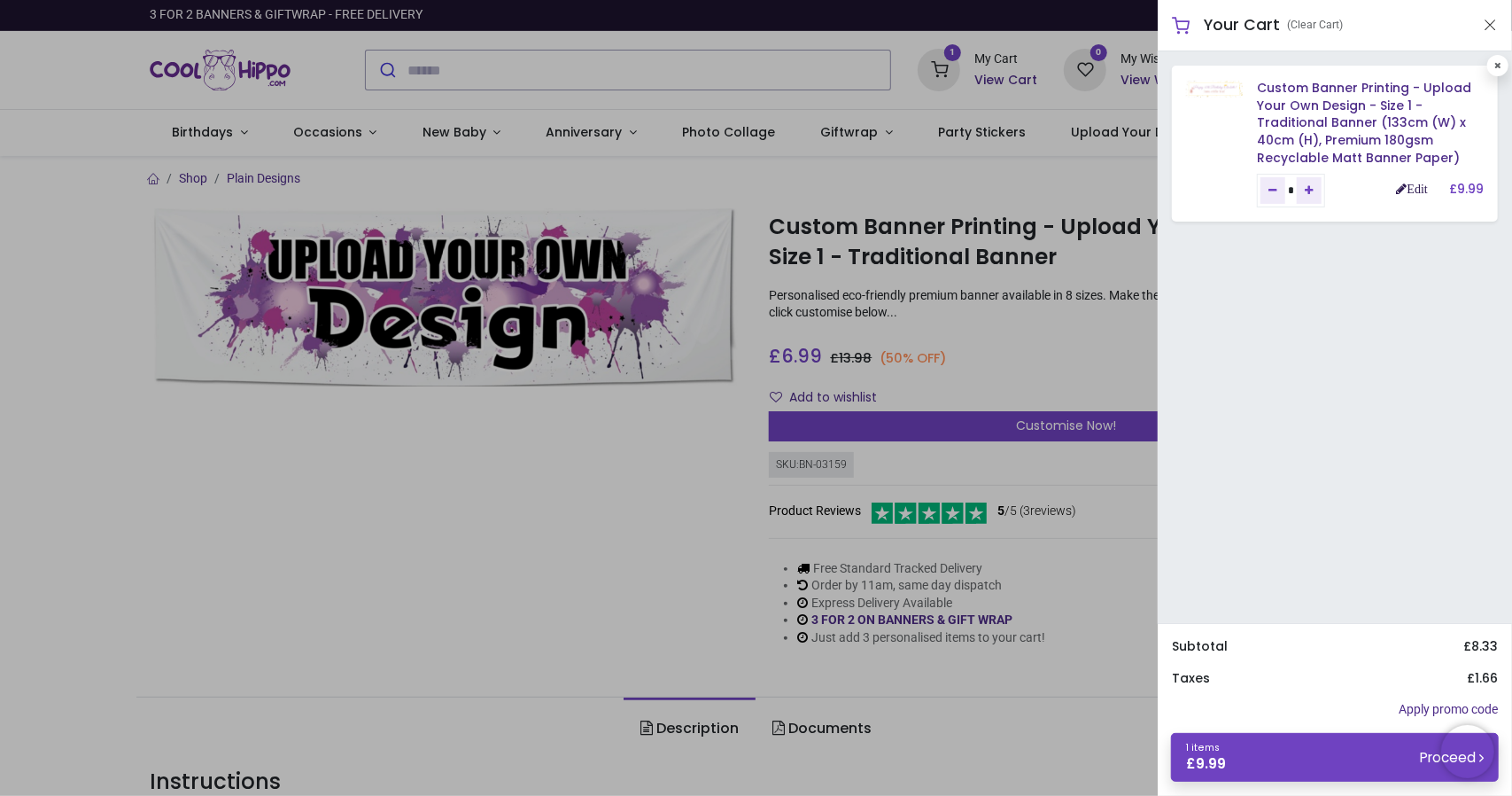
click at [1410, 187] on link "Edit" at bounding box center [1412, 189] width 31 height 13
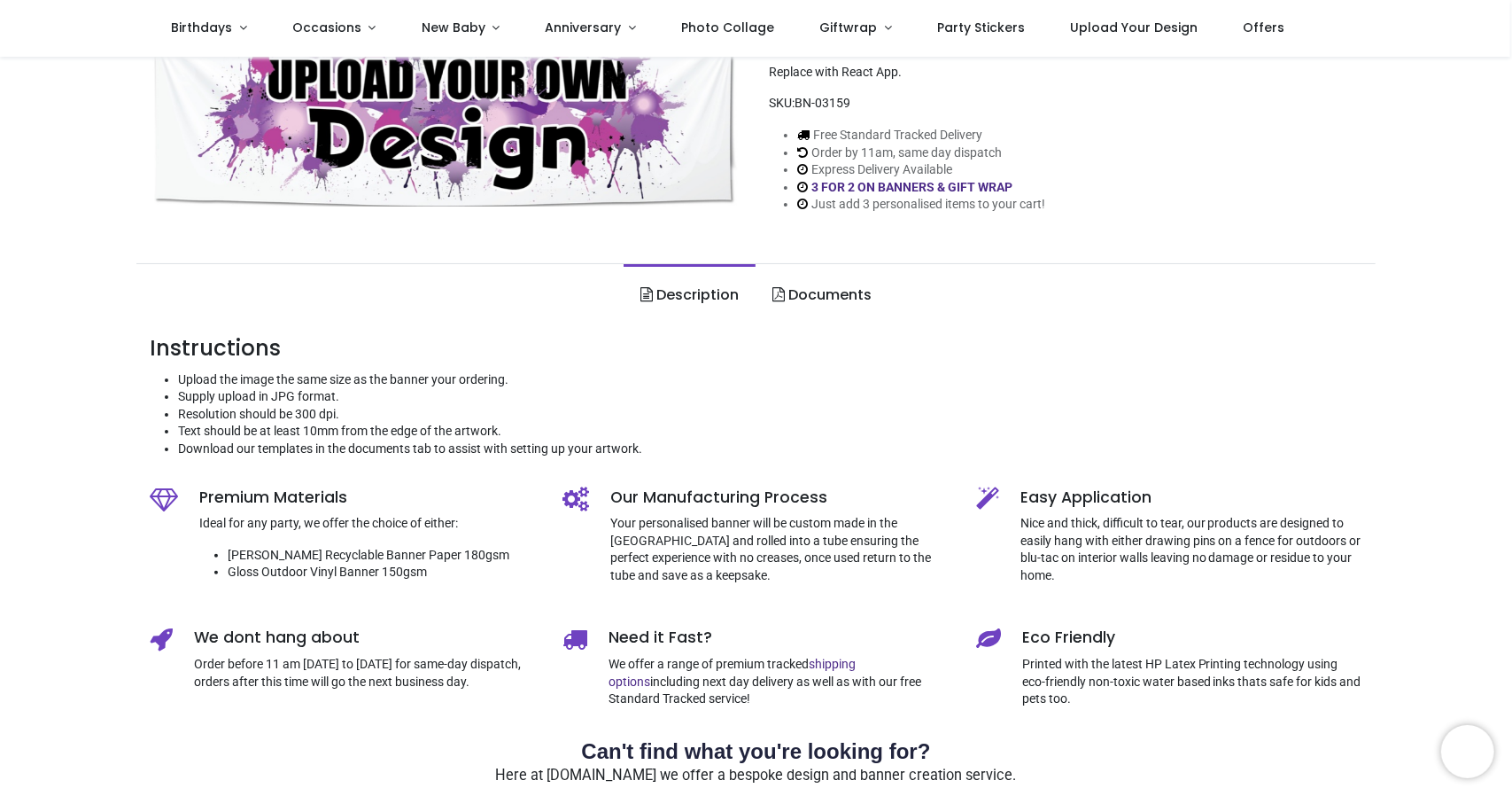
scroll to position [266, 0]
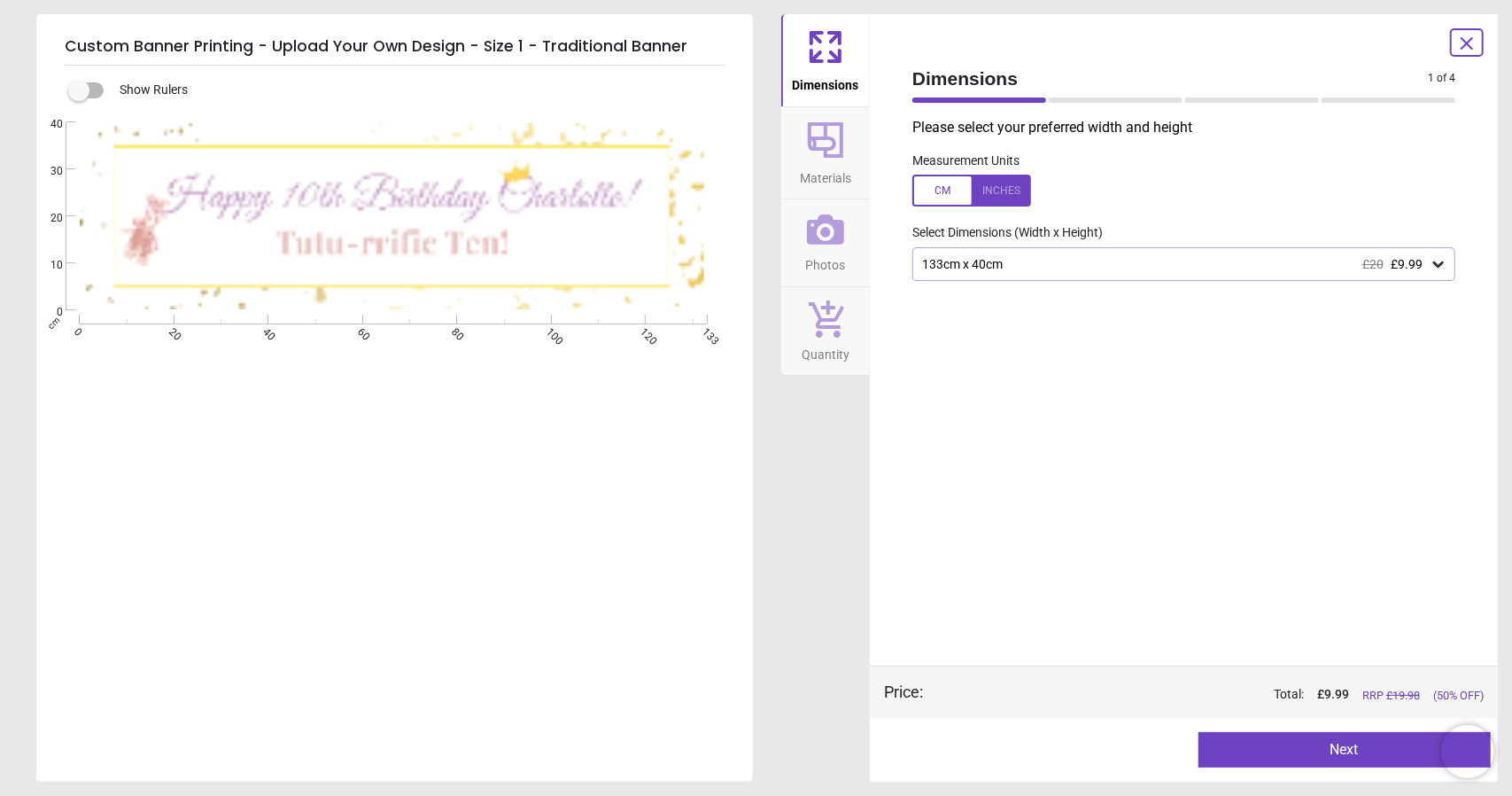
click at [817, 143] on icon at bounding box center [826, 140] width 43 height 43
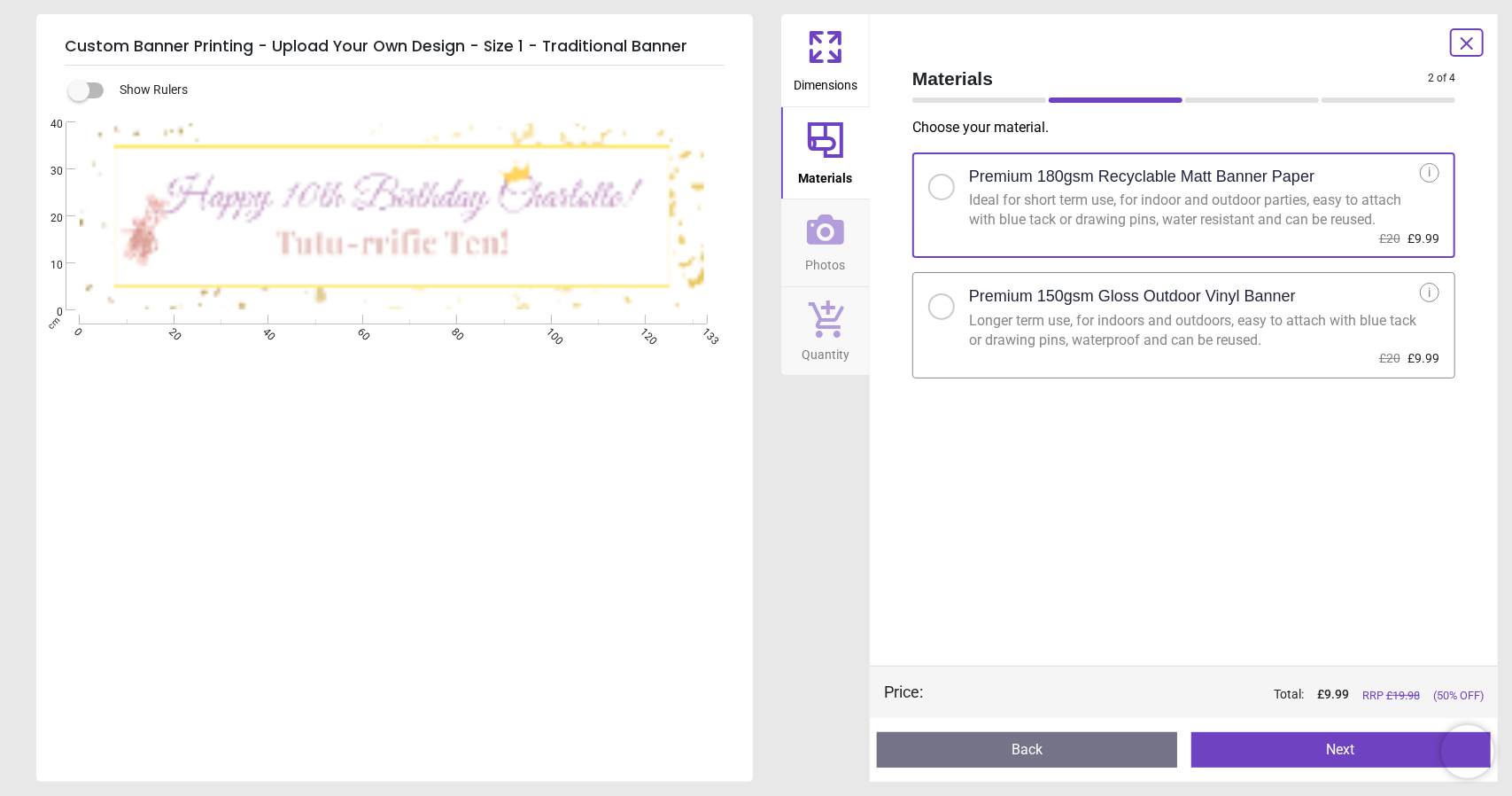
click at [1458, 38] on icon at bounding box center [1467, 43] width 21 height 21
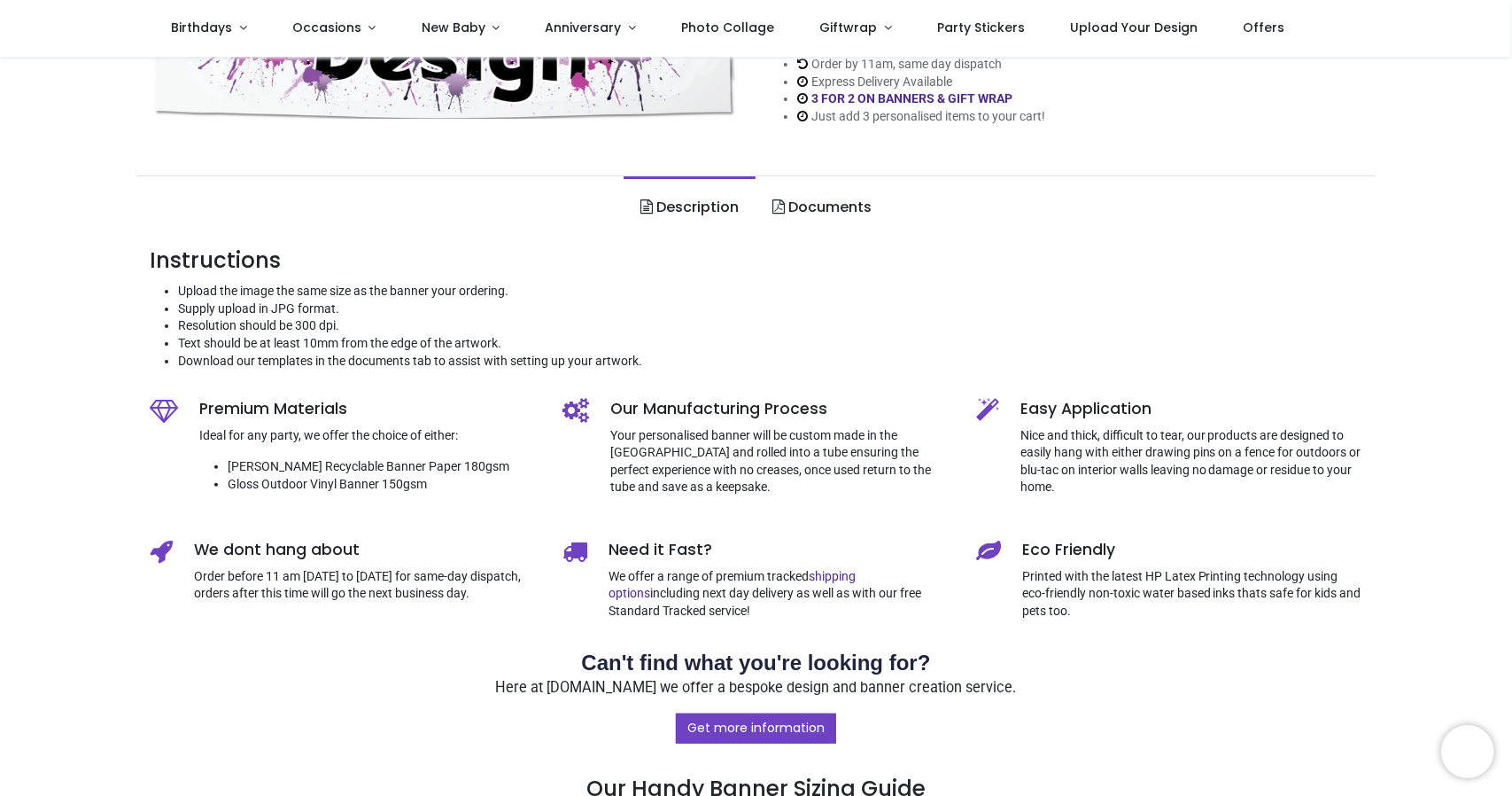
scroll to position [0, 0]
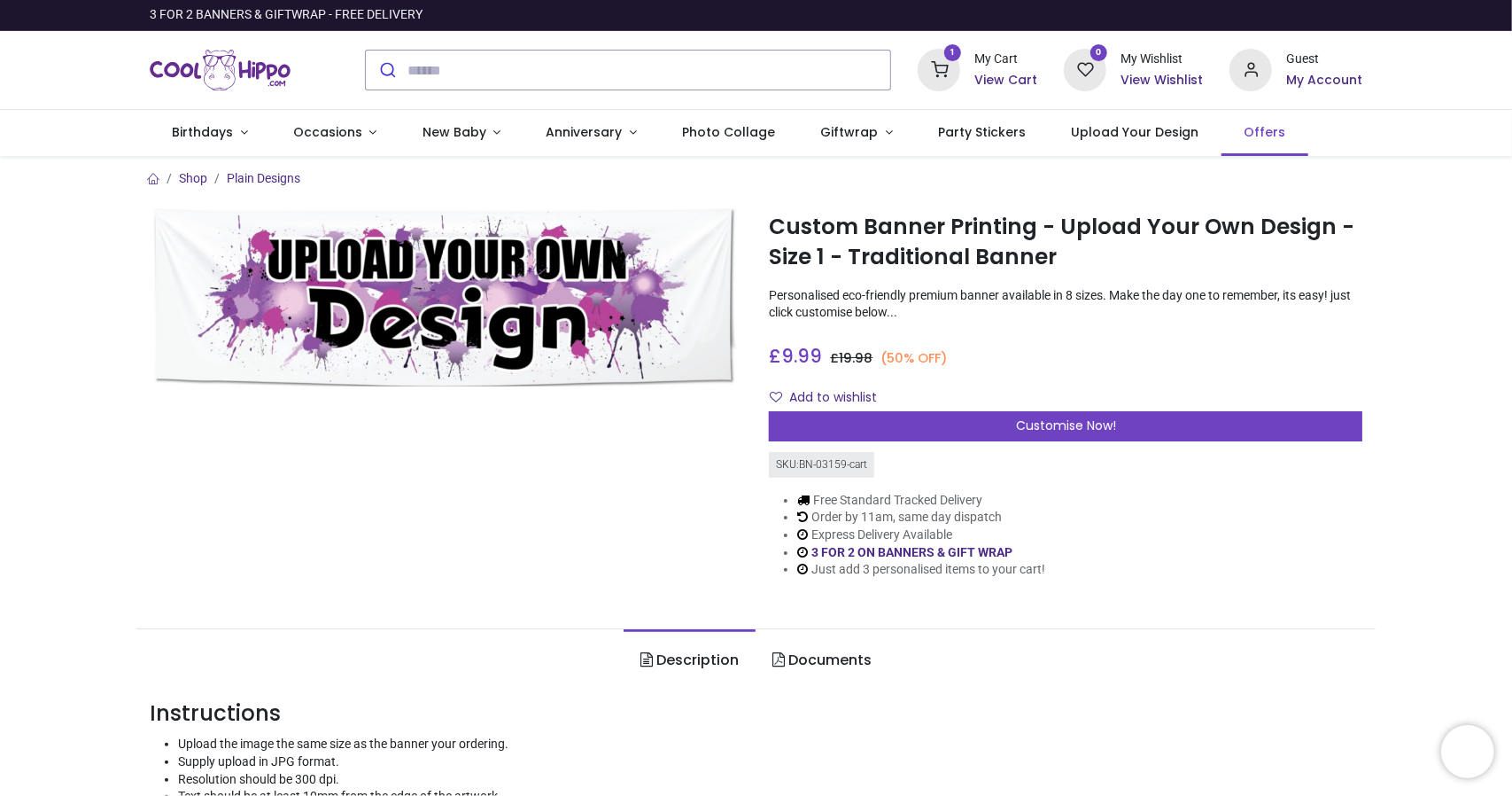
click at [1245, 130] on span "Offers" at bounding box center [1266, 131] width 42 height 17
